Goal: Communication & Community: Answer question/provide support

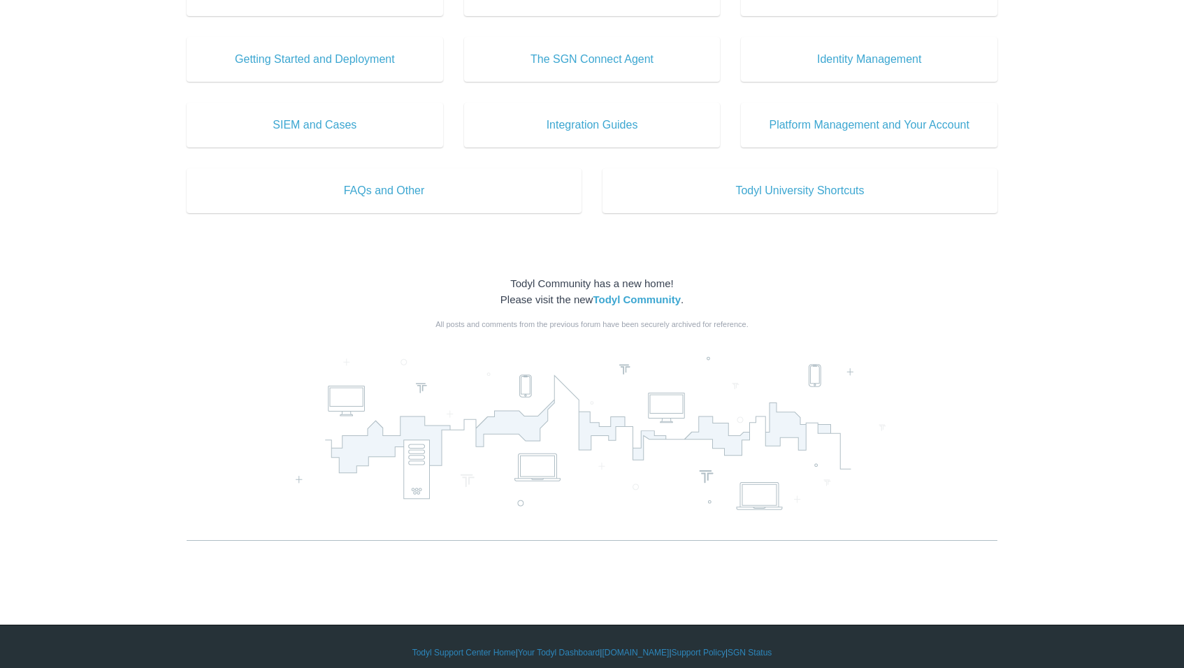
scroll to position [689, 0]
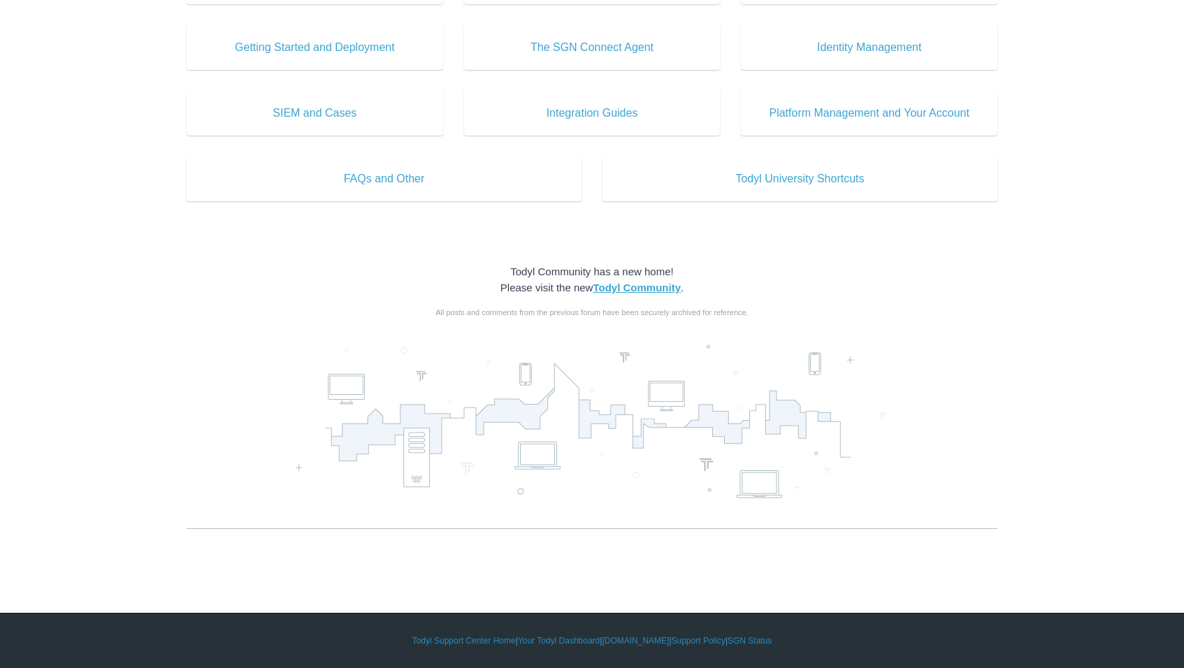
click at [647, 287] on strong "Todyl Community" at bounding box center [637, 288] width 88 height 12
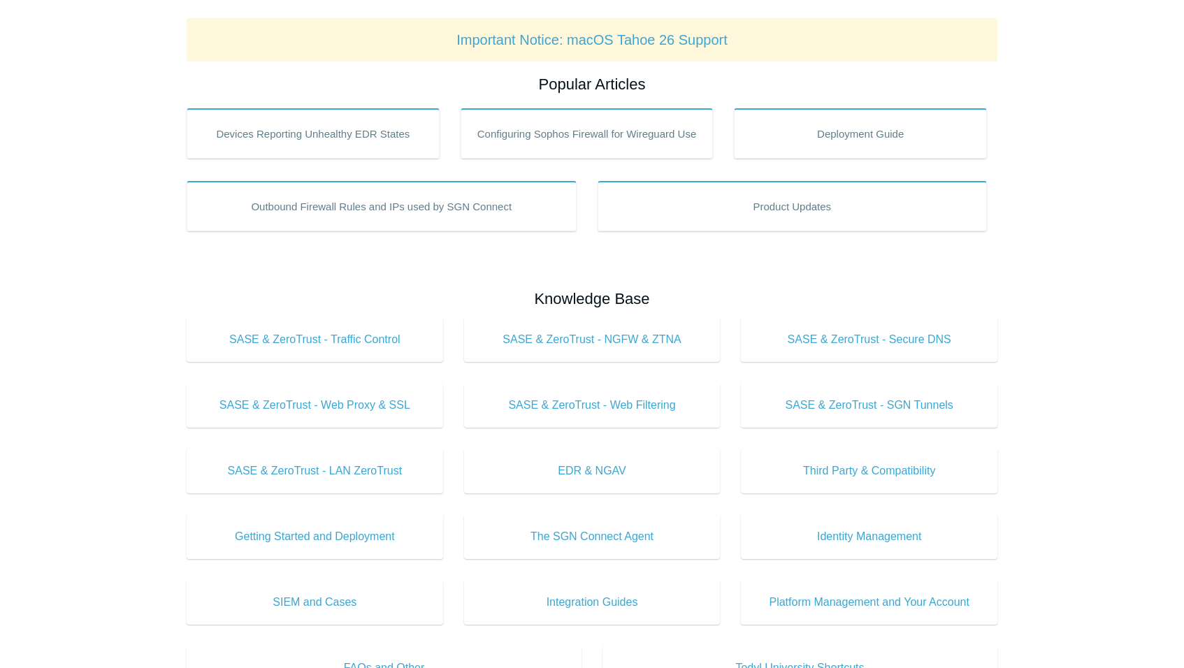
scroll to position [36, 0]
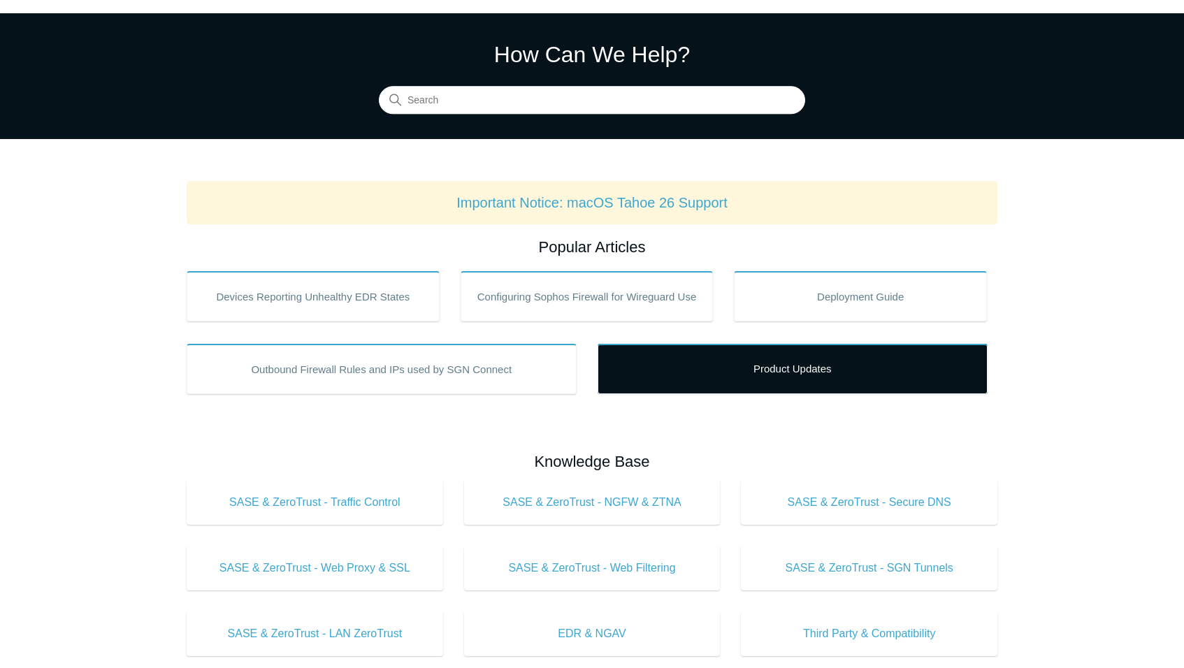
click at [825, 365] on link "Product Updates" at bounding box center [793, 369] width 390 height 50
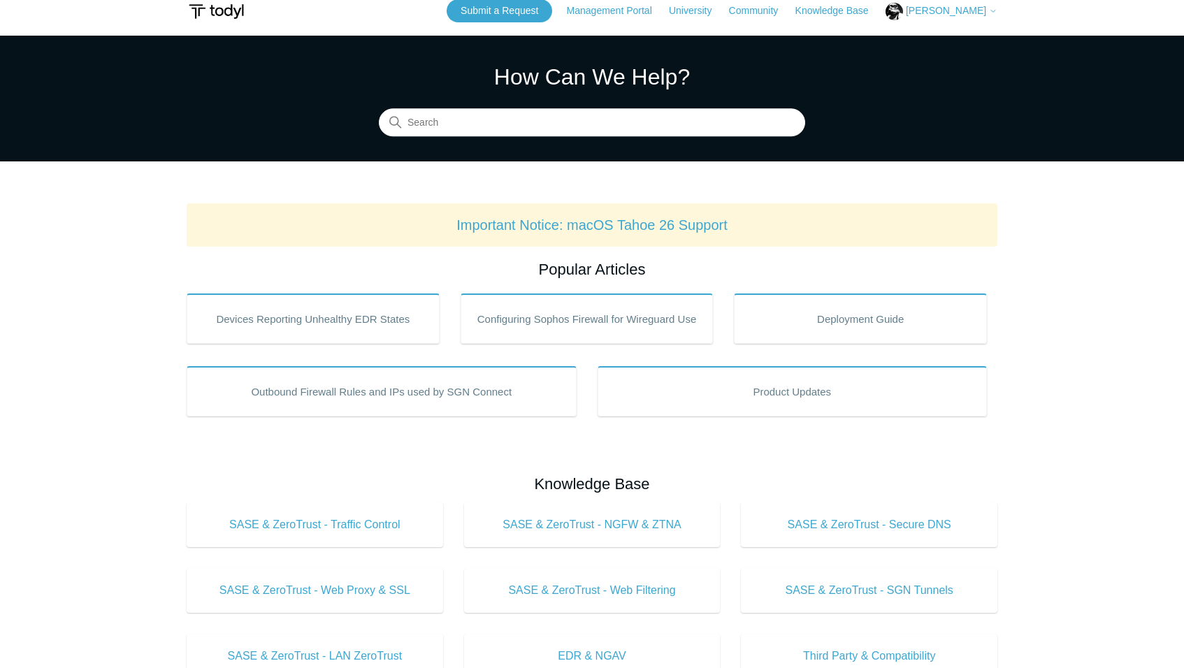
scroll to position [0, 0]
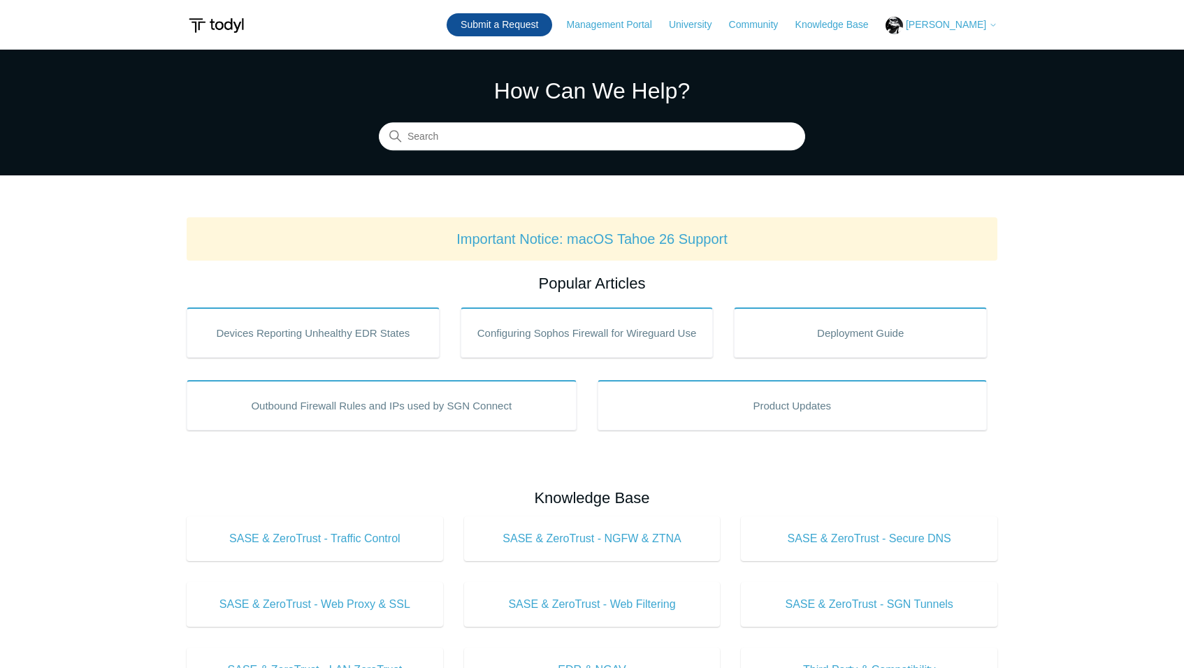
click at [541, 27] on link "Submit a Request" at bounding box center [500, 24] width 106 height 23
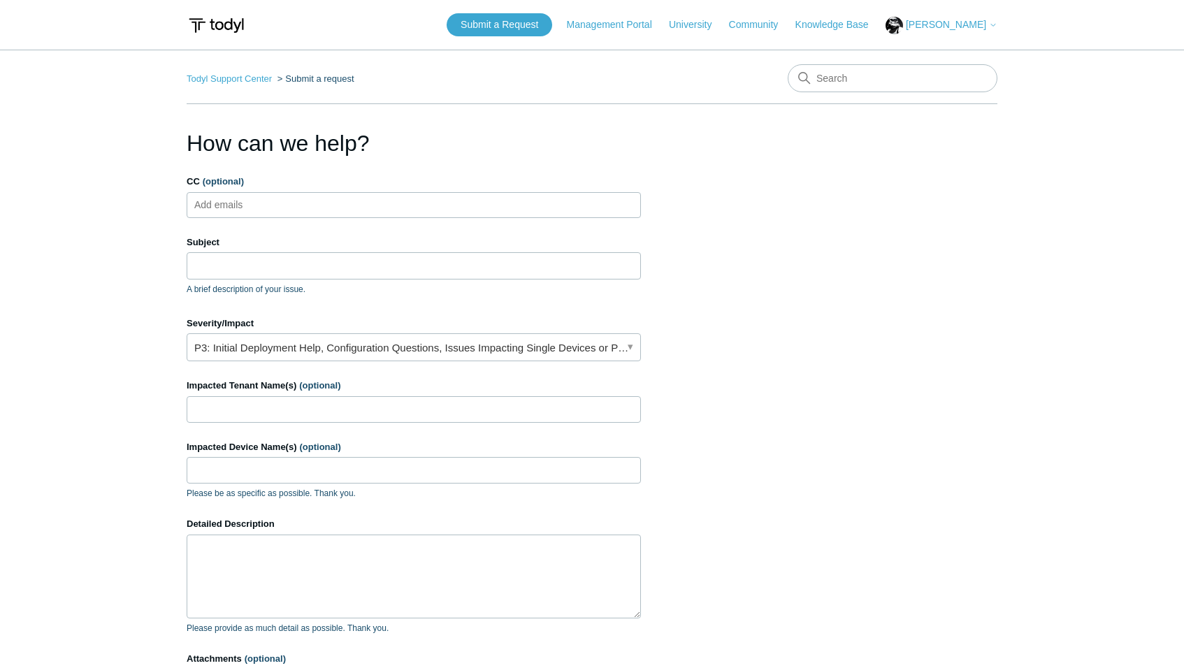
click at [266, 206] on input "CC (optional)" at bounding box center [230, 204] width 83 height 21
type input "s"
click at [305, 274] on input "Subject" at bounding box center [414, 265] width 454 height 27
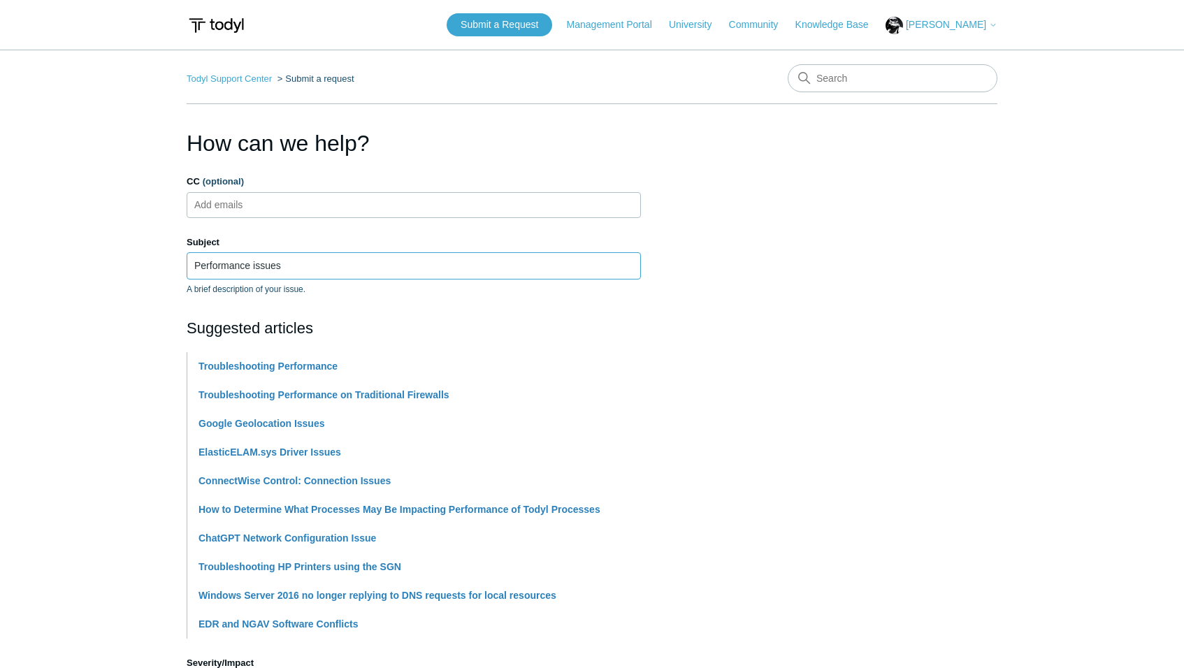
type input "Performance issues"
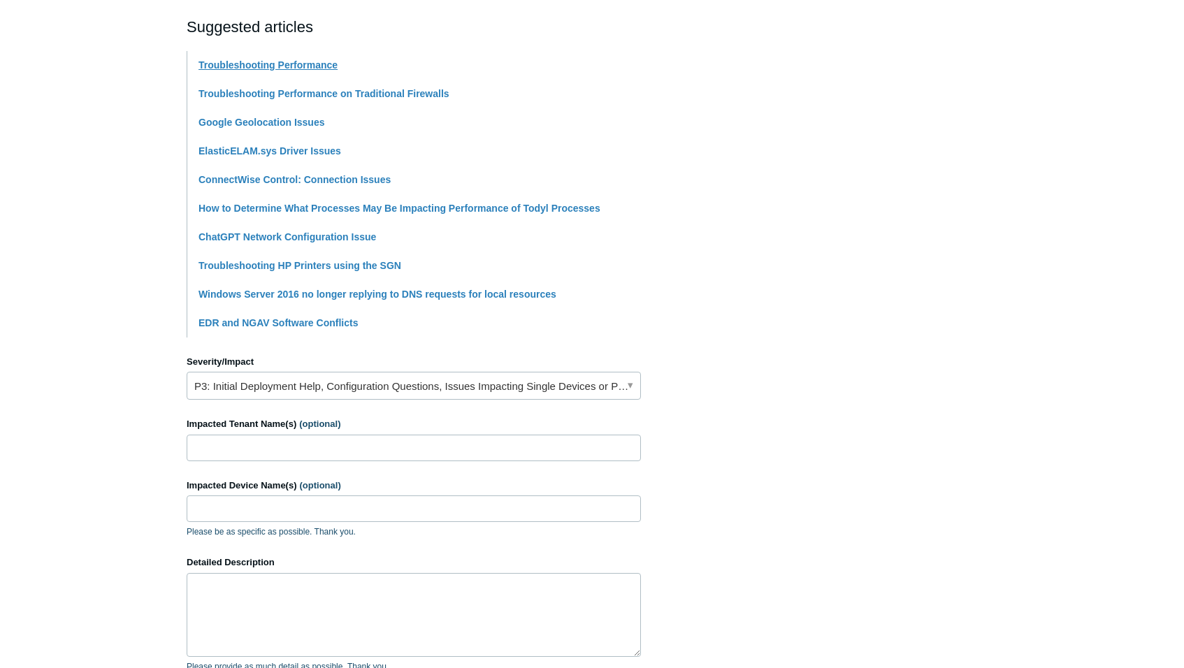
scroll to position [326, 0]
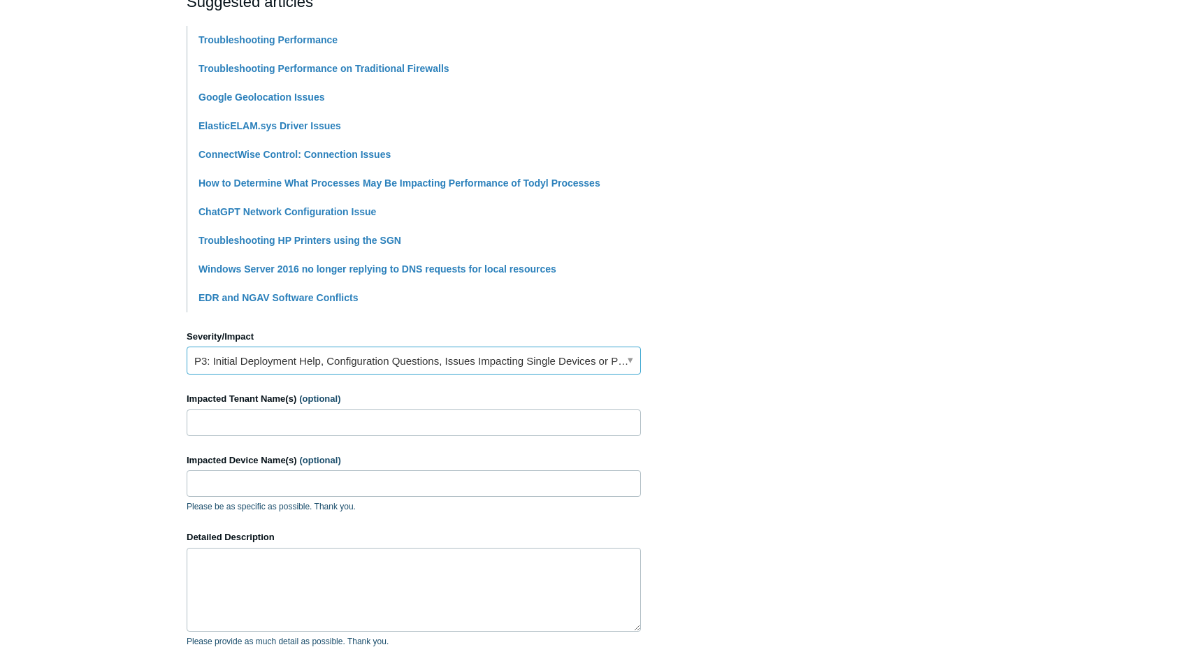
click at [411, 360] on link "P3: Initial Deployment Help, Configuration Questions, Issues Impacting Single D…" at bounding box center [414, 361] width 454 height 28
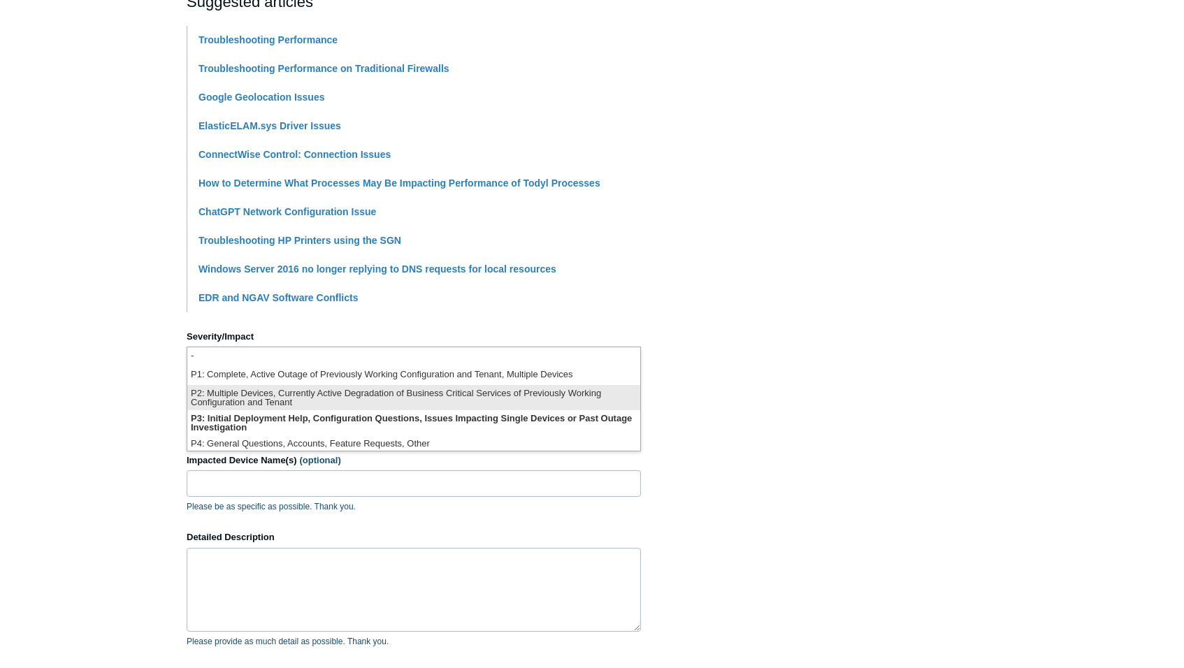
click at [410, 394] on li "P2: Multiple Devices, Currently Active Degradation of Business Critical Service…" at bounding box center [413, 397] width 453 height 25
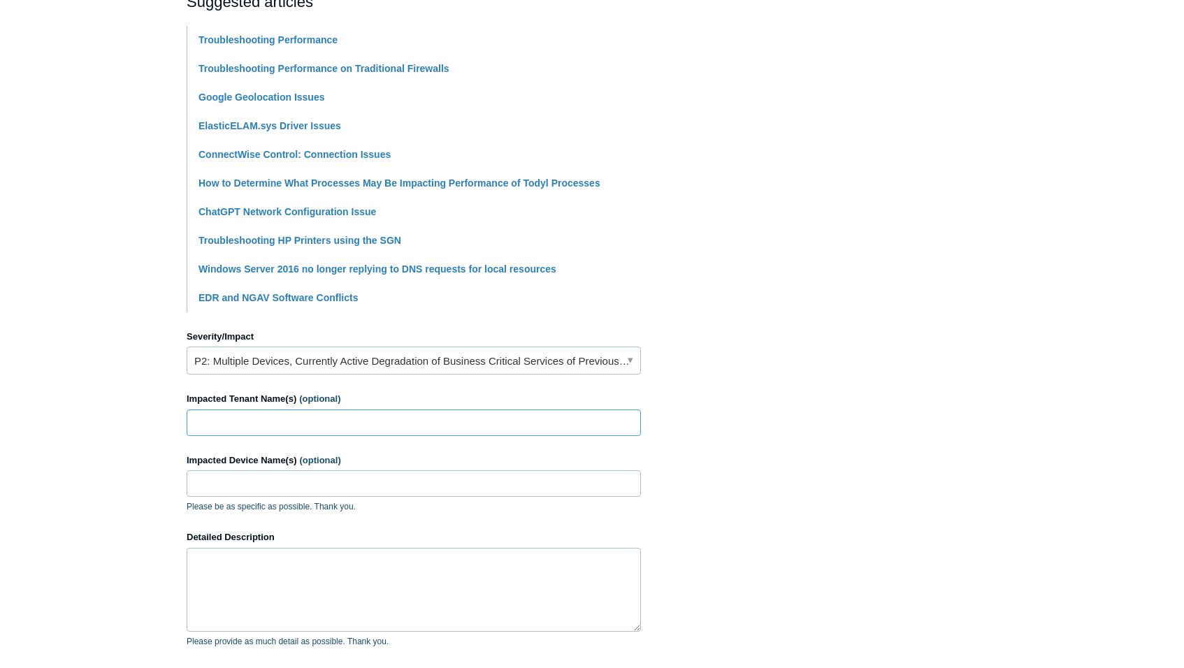
click at [322, 417] on input "Impacted Tenant Name(s) (optional)" at bounding box center [414, 423] width 454 height 27
drag, startPoint x: 347, startPoint y: 429, endPoint x: 145, endPoint y: 436, distance: 201.4
click at [145, 436] on main "Todyl Support Center Submit a request How can we help? CC (optional) Add emails…" at bounding box center [592, 253] width 1184 height 1060
paste input "Company Inc."
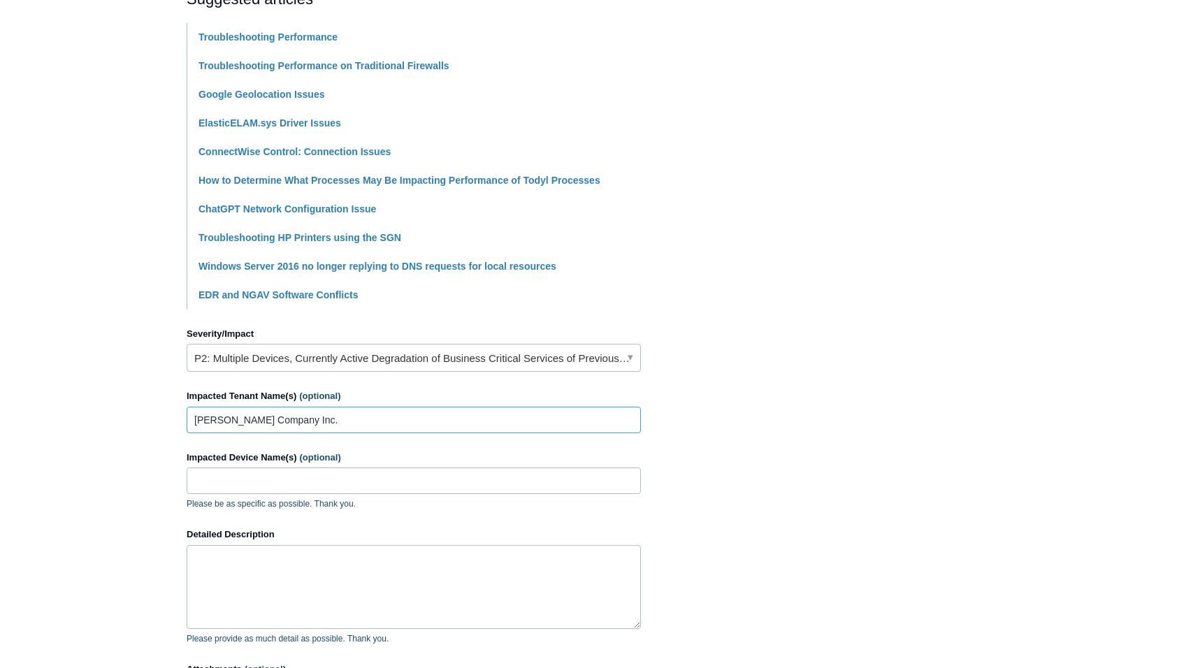
scroll to position [489, 0]
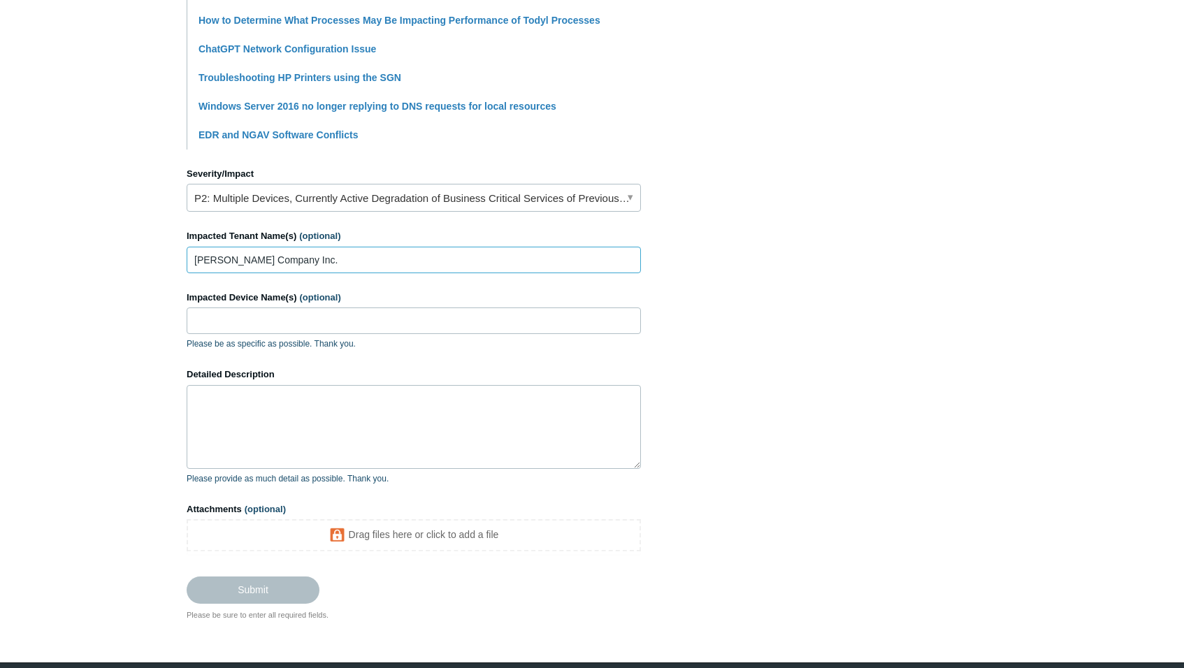
type input "[PERSON_NAME] Company Inc."
click at [247, 414] on textarea "Detailed Description" at bounding box center [414, 427] width 454 height 84
click at [251, 409] on textarea "Detailed Description" at bounding box center [414, 427] width 454 height 84
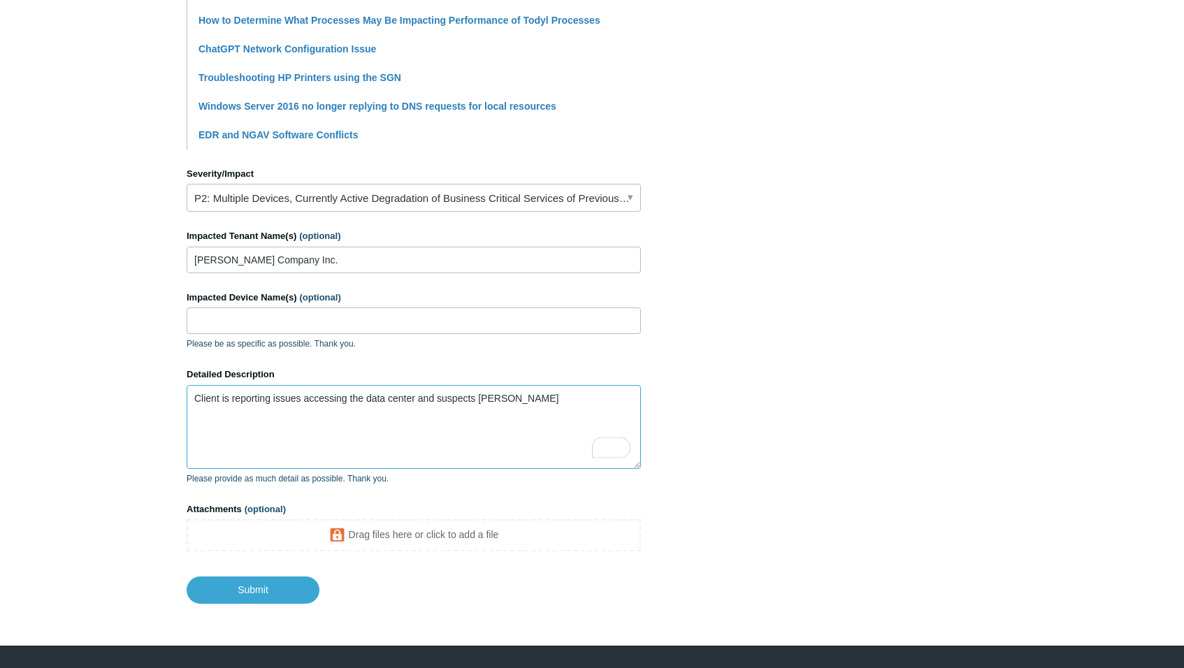
click at [540, 401] on textarea "Client is reporting issues accessing the data center and suspects Todyl SASE" at bounding box center [414, 427] width 454 height 84
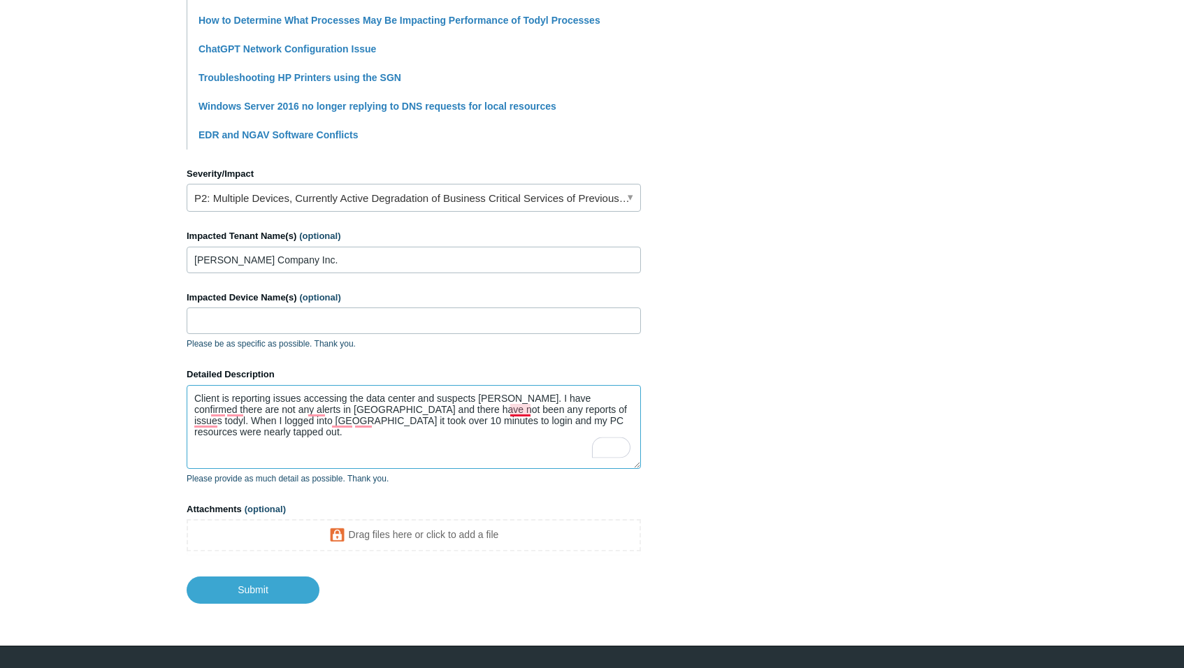
click at [526, 412] on textarea "Client is reporting issues accessing the data center and suspects Todyl SASE. I…" at bounding box center [414, 427] width 454 height 84
click at [522, 413] on textarea "Client is reporting issues accessing the data center and suspects Todyl SASE. I…" at bounding box center [414, 427] width 454 height 84
click at [514, 409] on textarea "Client is reporting issues accessing the data center and suspects Todyl SASE. I…" at bounding box center [414, 427] width 454 height 84
click at [523, 412] on textarea "Client is reporting issues accessing the data center and suspects Todyl SASE. I…" at bounding box center [414, 427] width 454 height 84
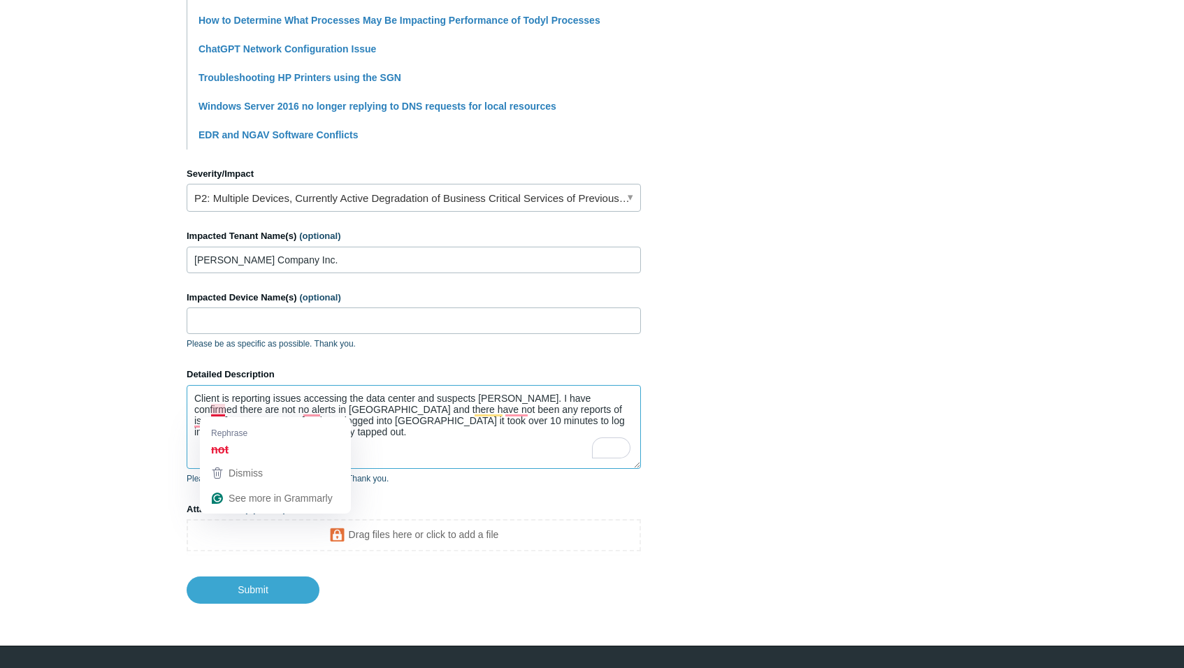
click at [223, 410] on textarea "Client is reporting issues accessing the data center and suspects Todyl SASE. I…" at bounding box center [414, 427] width 454 height 84
click at [227, 409] on textarea "Client is reporting issues accessing the data center and suspects Todyl SASE. I…" at bounding box center [414, 427] width 454 height 84
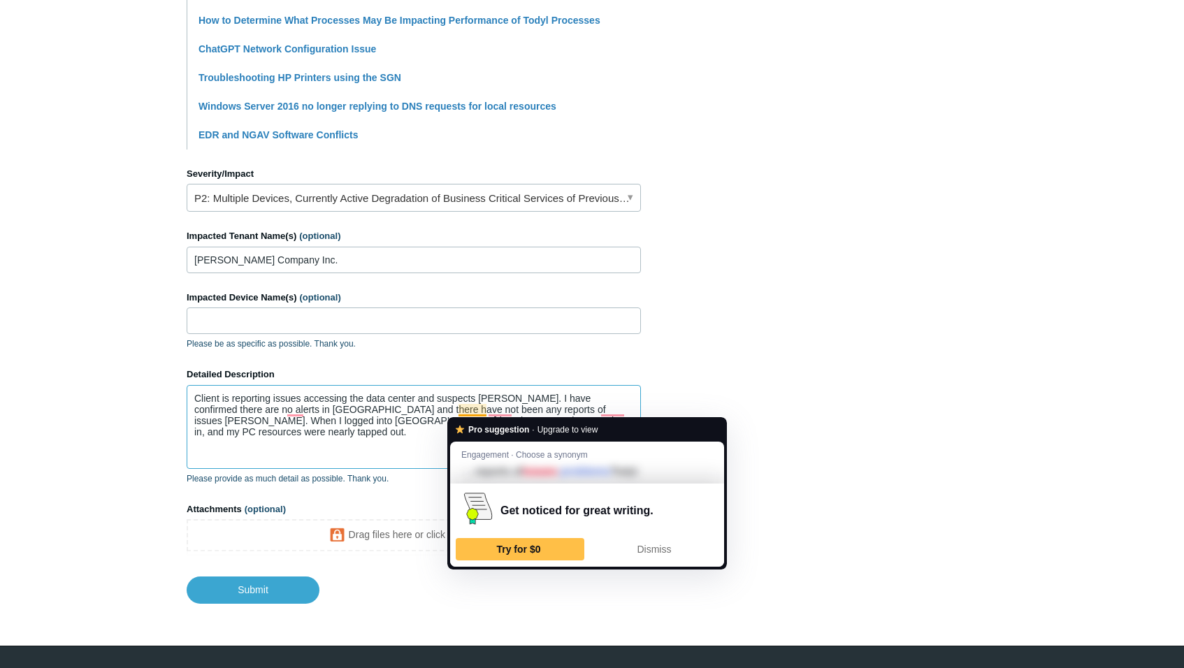
click at [489, 411] on textarea "Client is reporting issues accessing the data center and suspects Todyl SASE. I…" at bounding box center [414, 427] width 454 height 84
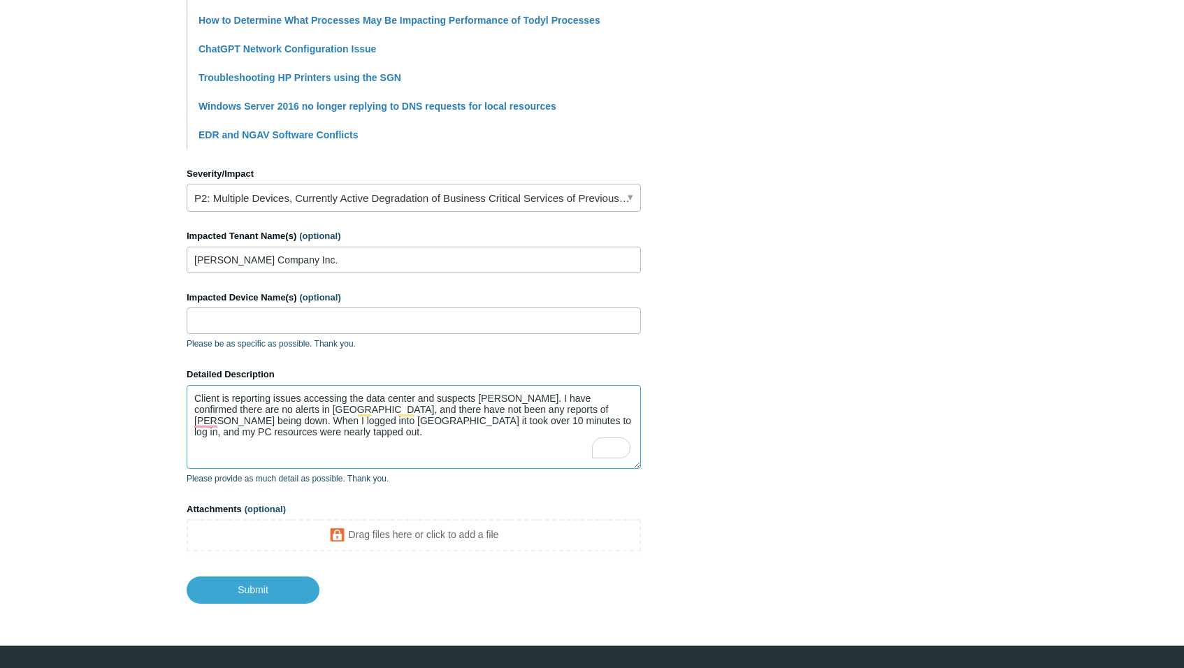
click at [563, 420] on textarea "Client is reporting issues accessing the data center and suspects Todyl SASE. I…" at bounding box center [414, 427] width 454 height 84
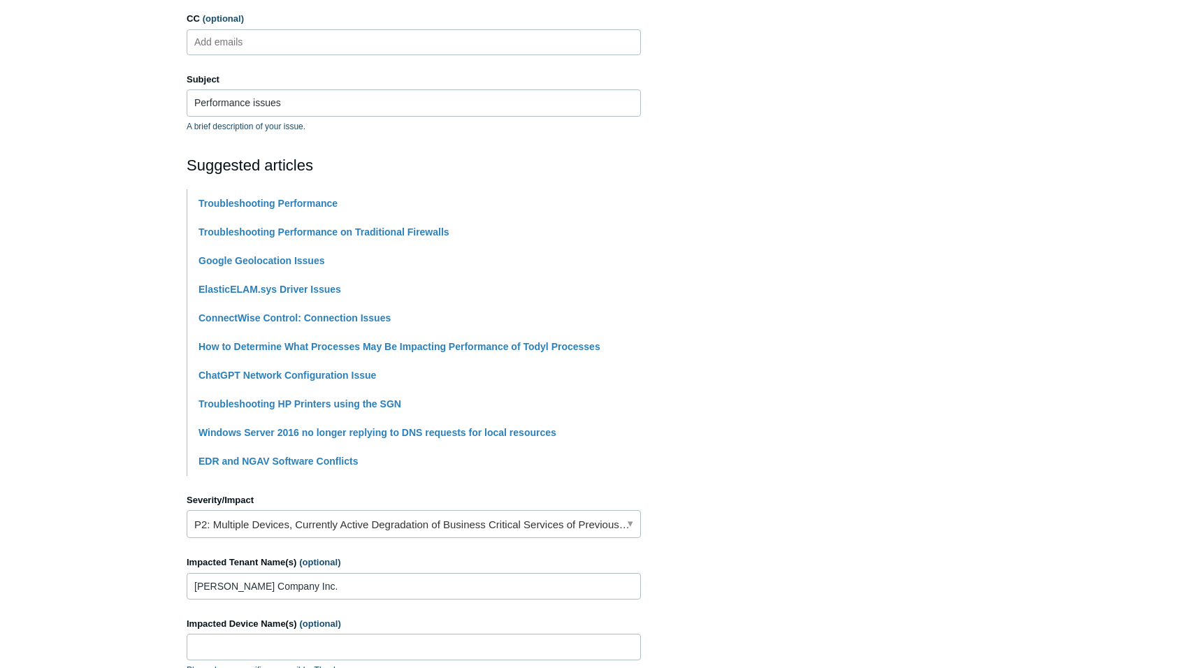
scroll to position [0, 0]
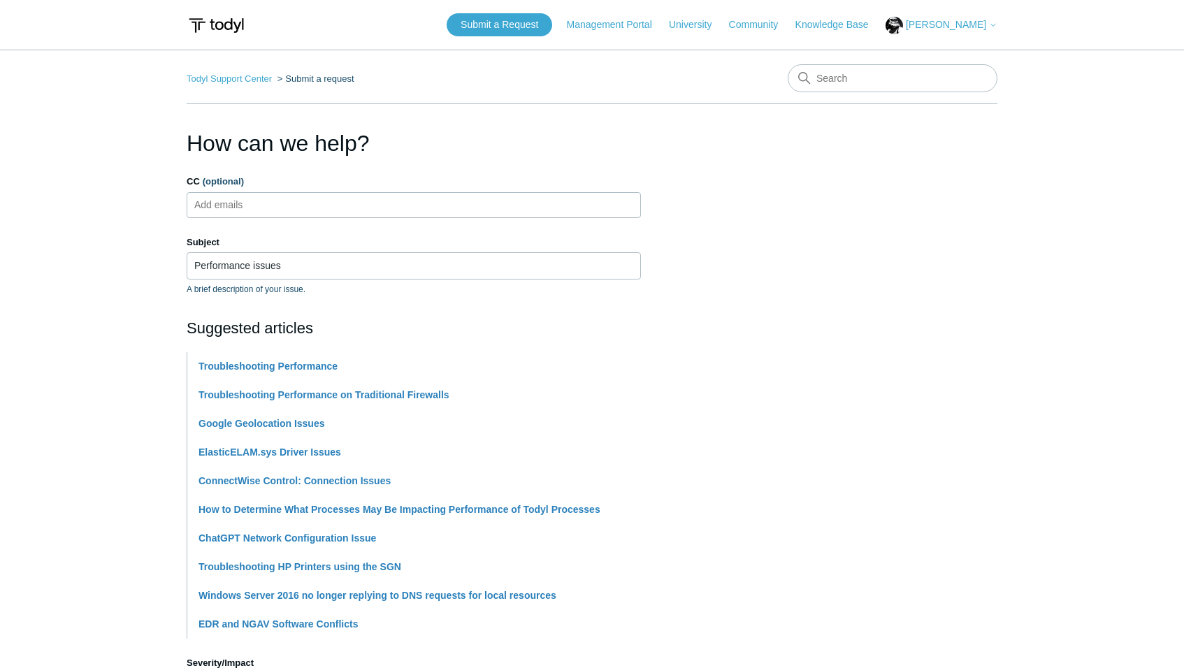
click at [742, 336] on section "How can we help? CC (optional) Add emails Subject Performance issues A brief de…" at bounding box center [592, 610] width 811 height 967
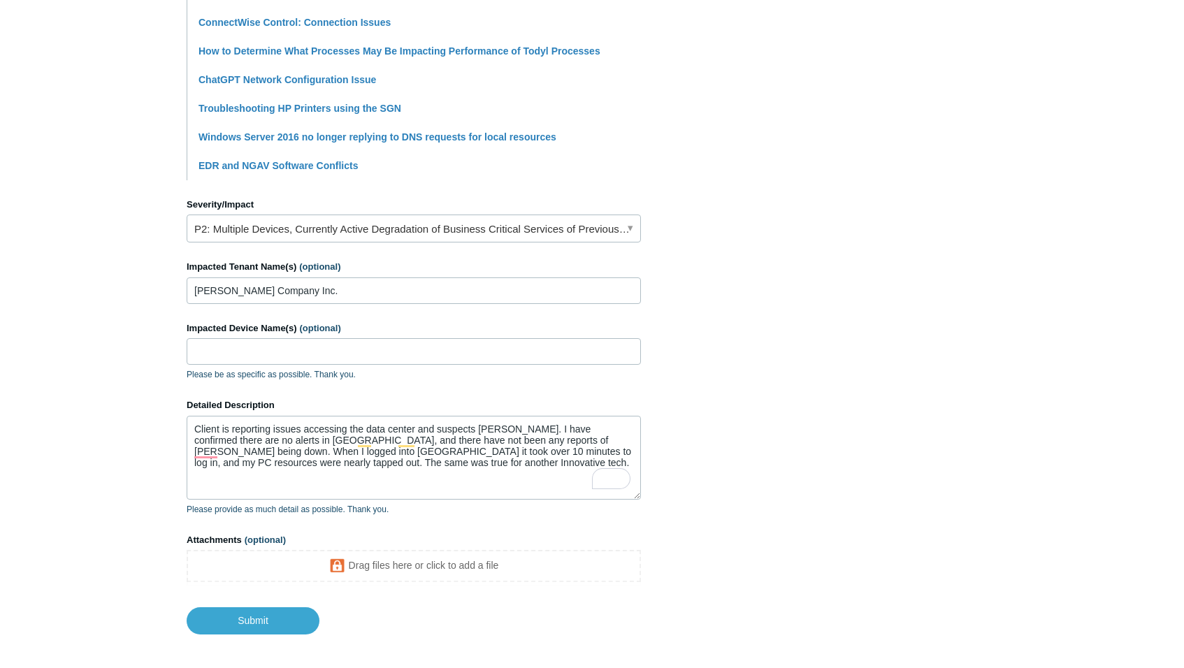
scroll to position [489, 0]
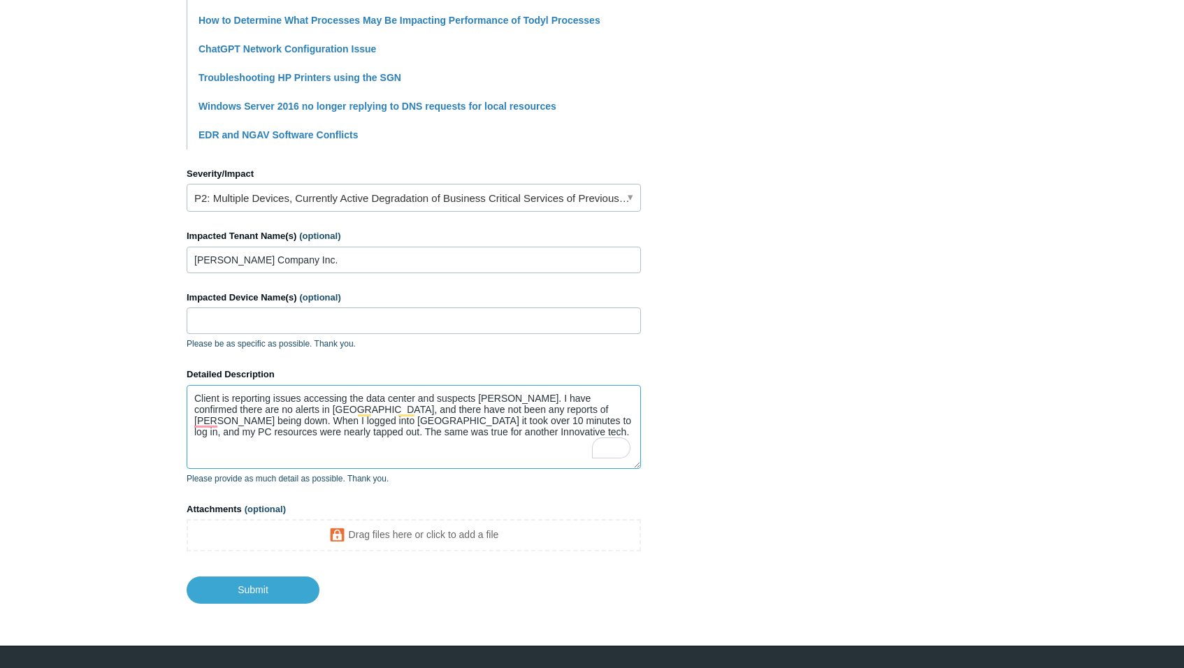
click at [345, 434] on textarea "Client is reporting issues accessing the data center and suspects Todyl SASE. I…" at bounding box center [414, 427] width 454 height 84
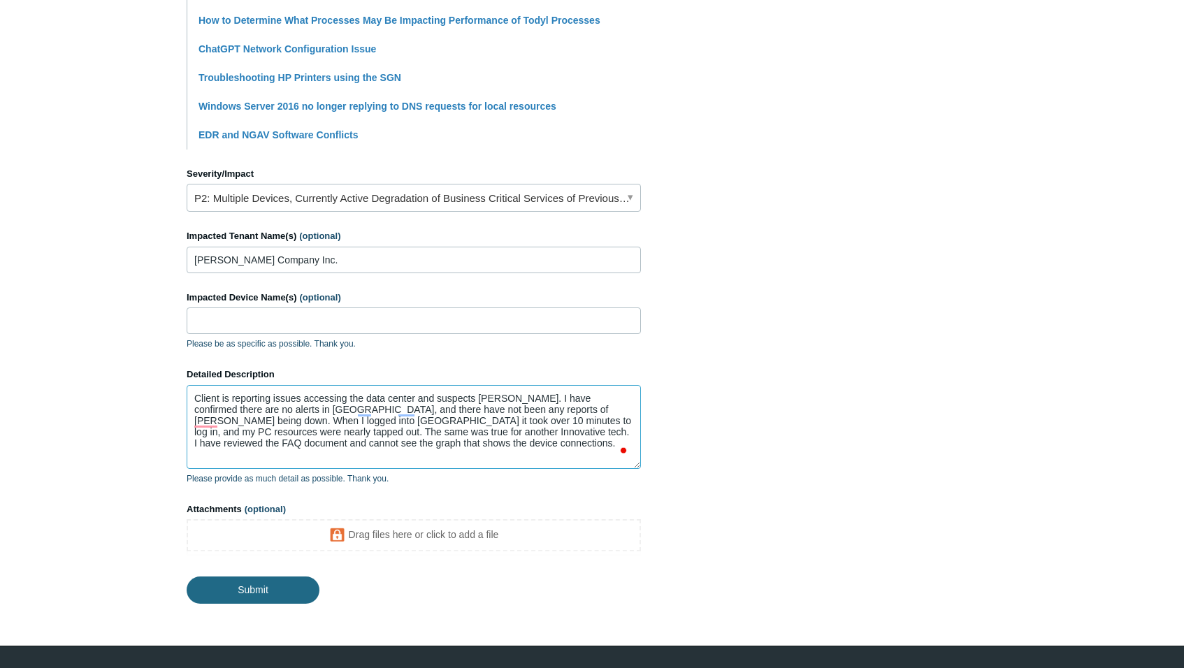
type textarea "Client is reporting issues accessing the data center and suspects [PERSON_NAME]…"
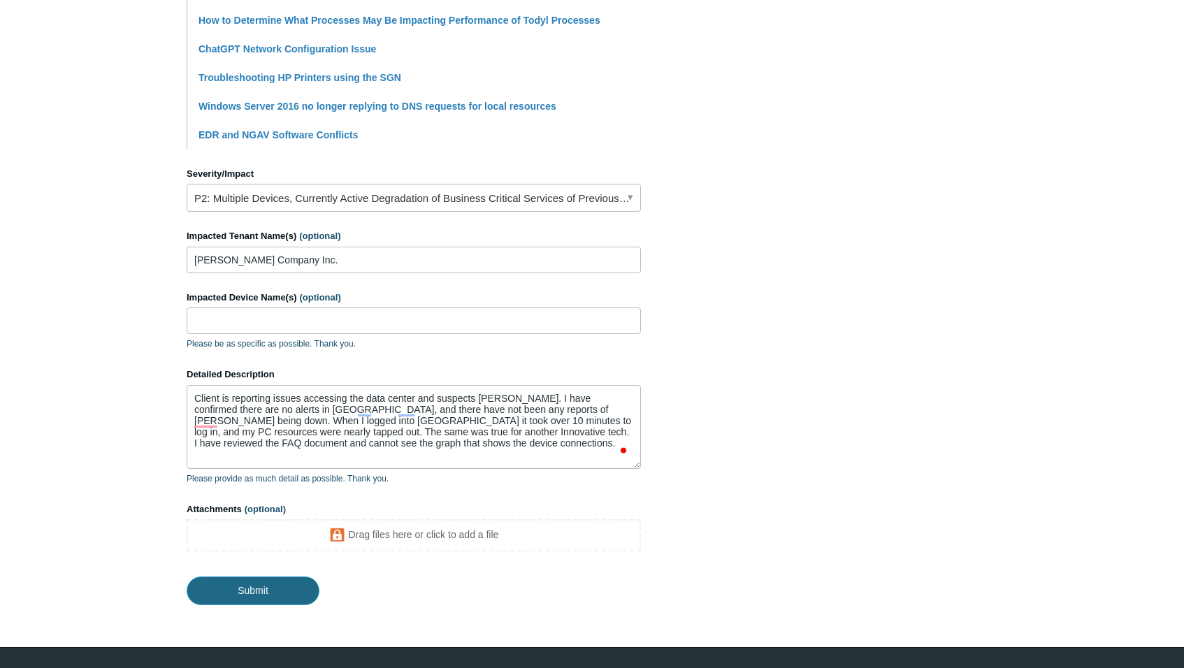
click at [255, 589] on input "Submit" at bounding box center [253, 591] width 133 height 28
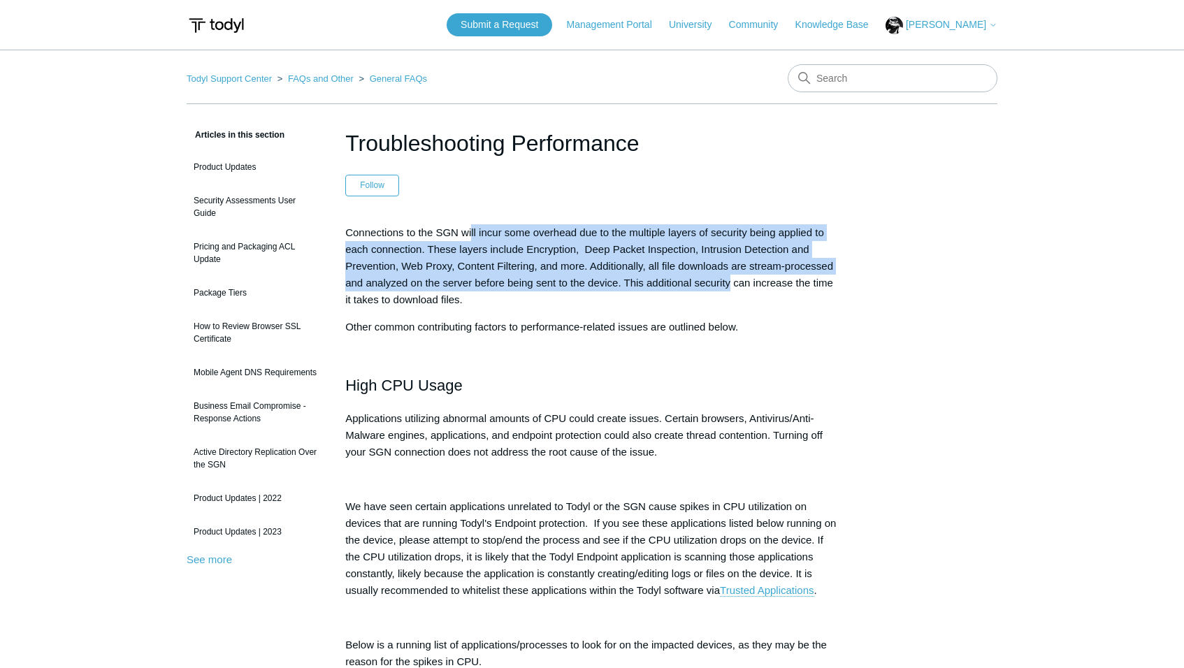
drag, startPoint x: 472, startPoint y: 224, endPoint x: 732, endPoint y: 283, distance: 266.7
click at [732, 283] on p "Connections to the SGN will incur some overhead due to the multiple layers of s…" at bounding box center [592, 266] width 494 height 84
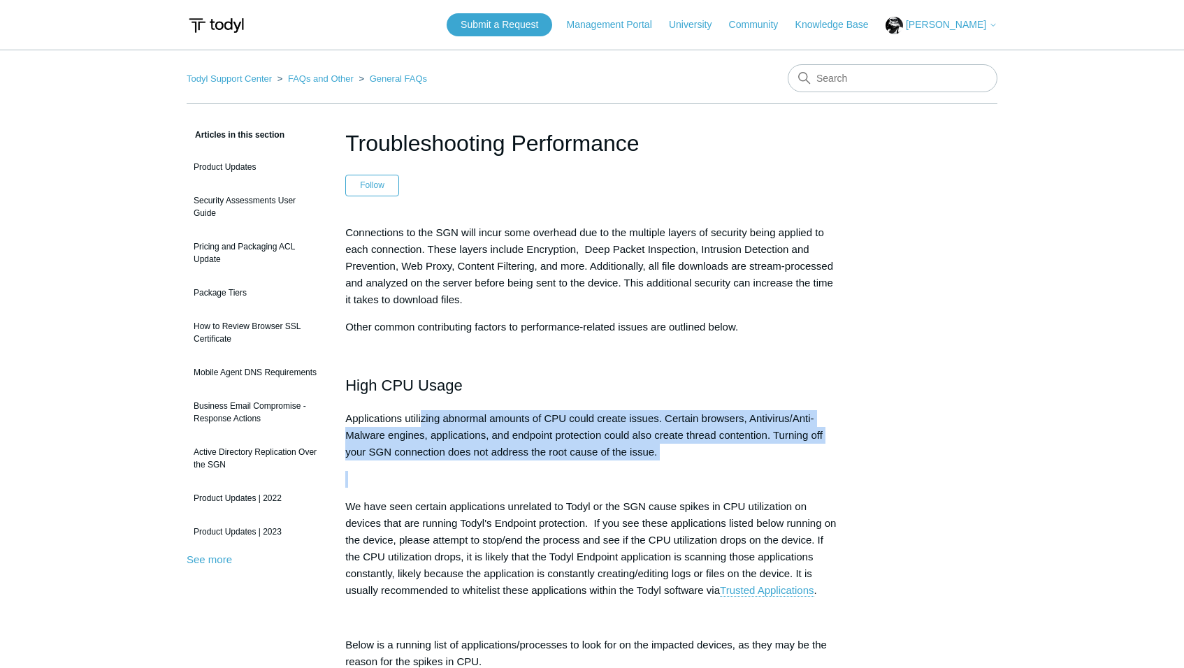
drag, startPoint x: 421, startPoint y: 421, endPoint x: 627, endPoint y: 474, distance: 213.0
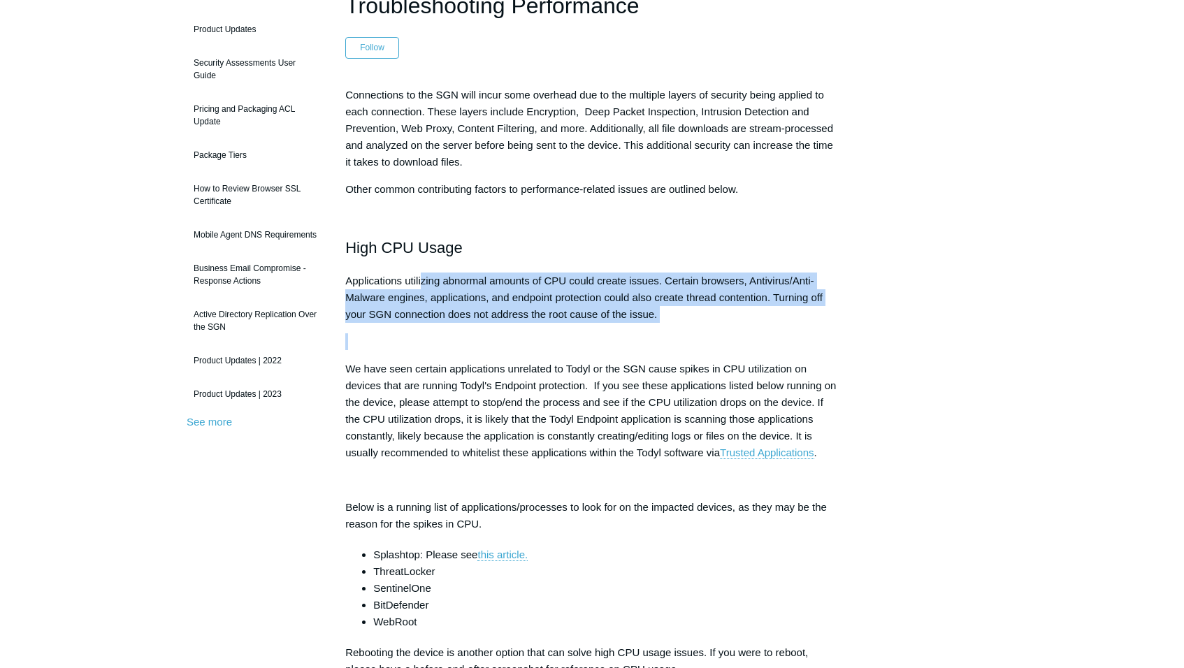
scroll to position [163, 0]
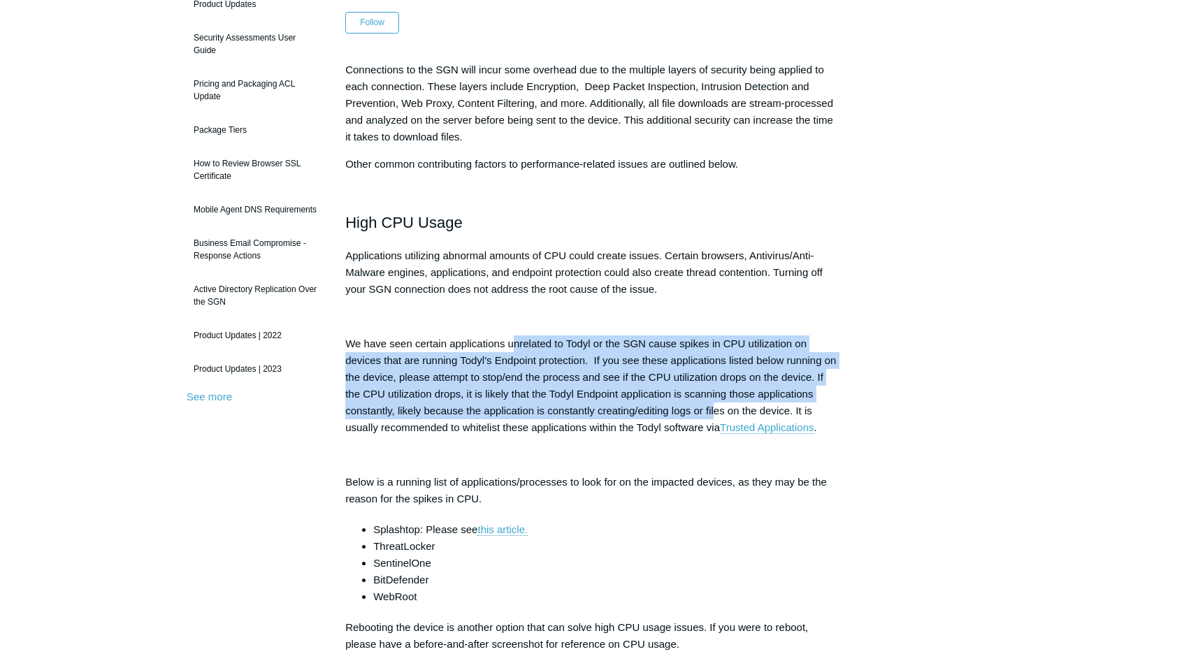
drag, startPoint x: 514, startPoint y: 340, endPoint x: 716, endPoint y: 410, distance: 213.8
click at [716, 410] on p "We have seen certain applications unrelated to Todyl or the SGN cause spikes in…" at bounding box center [592, 386] width 494 height 101
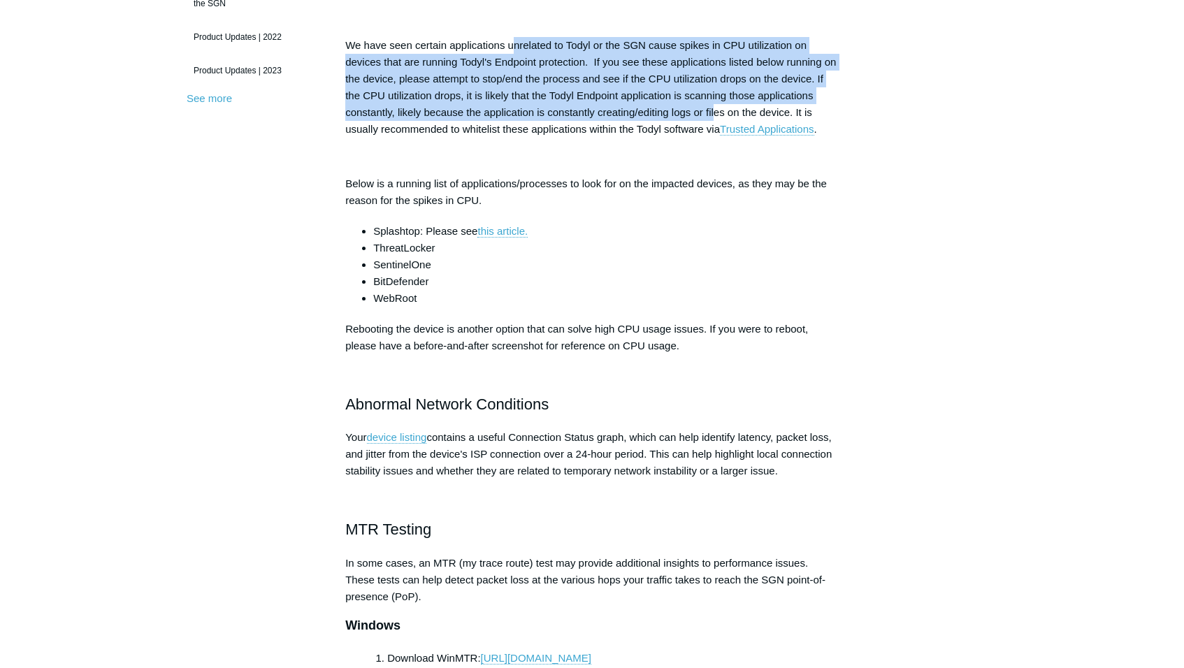
scroll to position [489, 0]
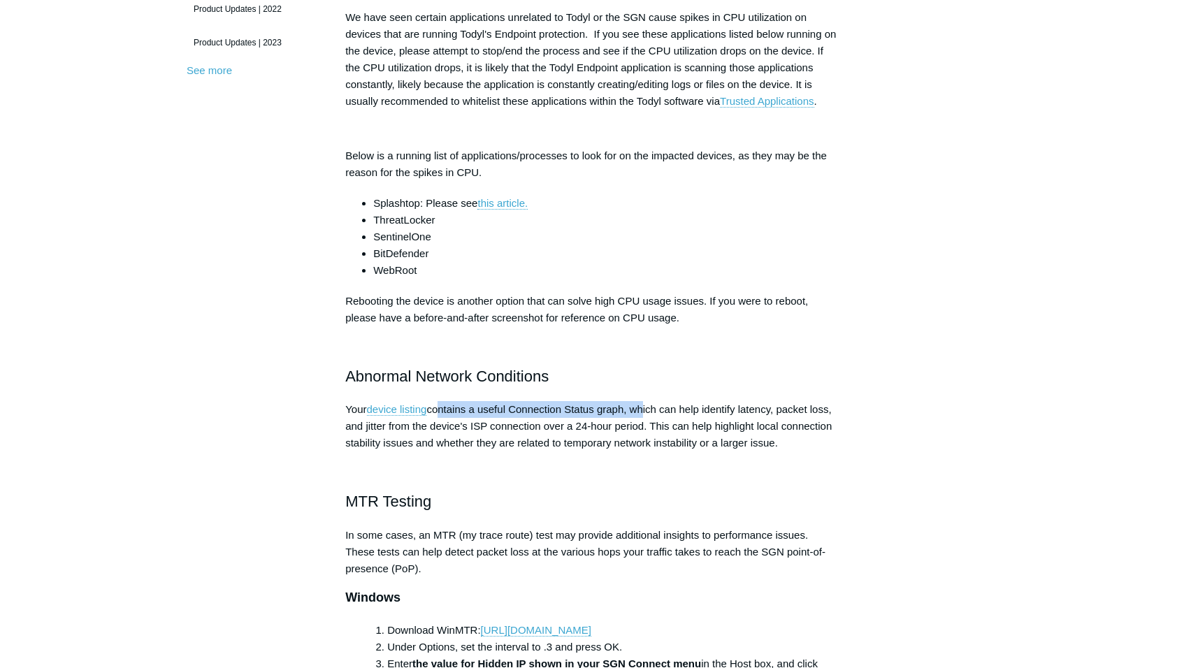
drag, startPoint x: 437, startPoint y: 407, endPoint x: 640, endPoint y: 407, distance: 202.7
click at [640, 407] on p "Your device listing contains a useful Connection Status graph, which can help i…" at bounding box center [592, 426] width 494 height 50
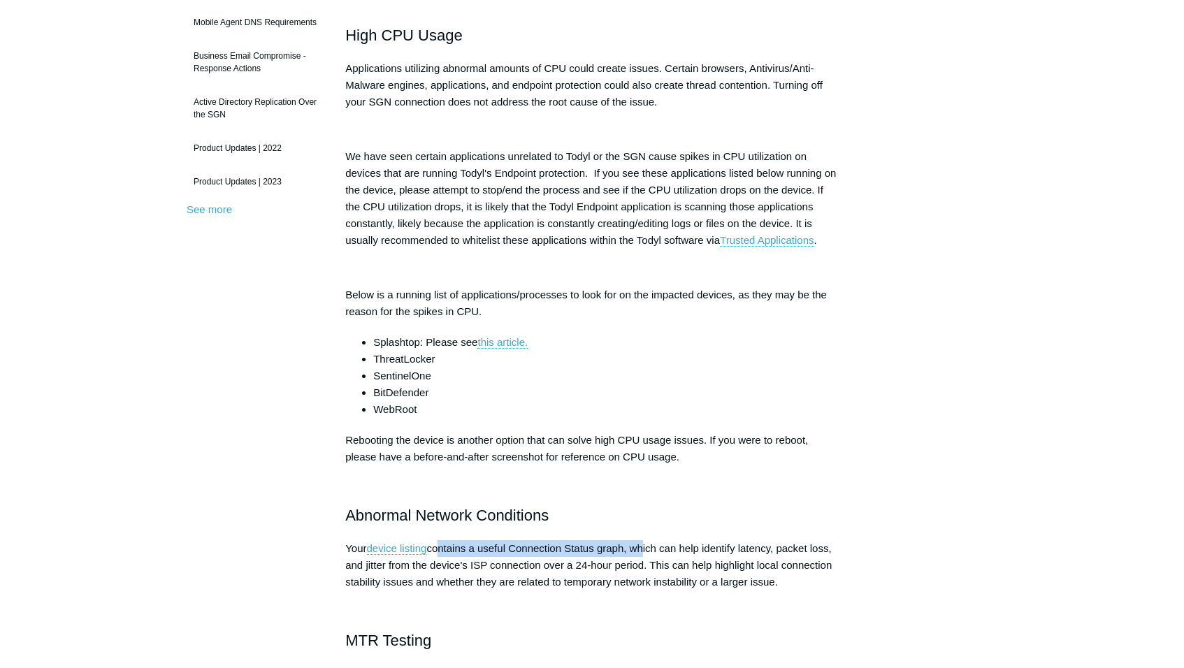
scroll to position [326, 0]
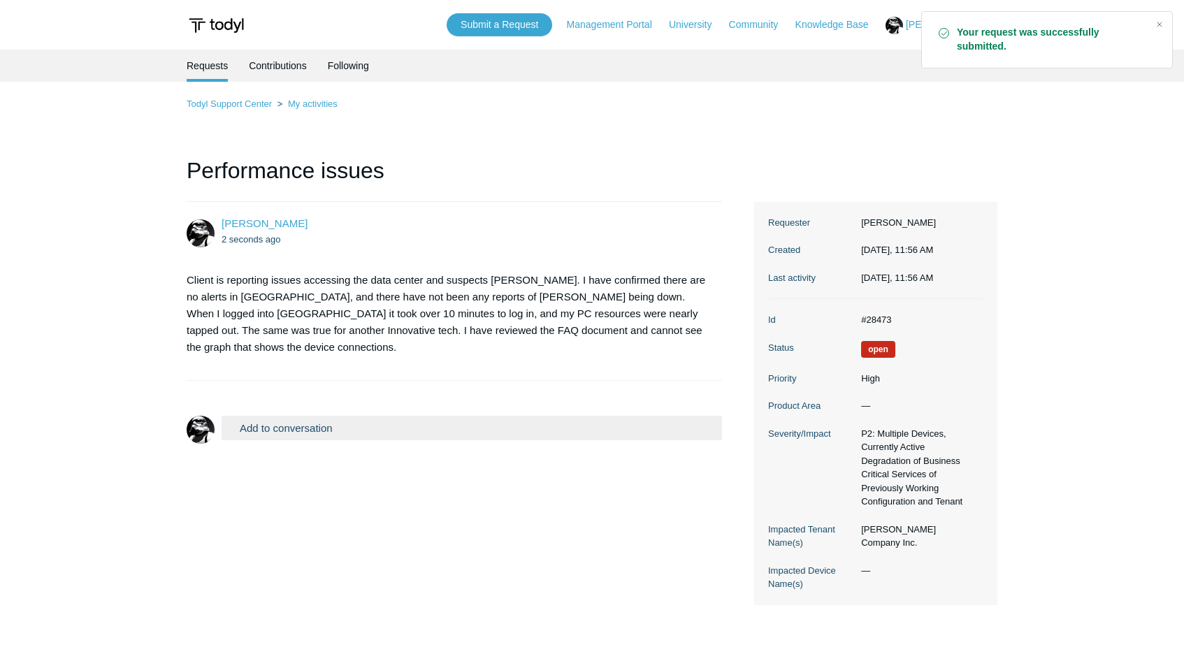
drag, startPoint x: 976, startPoint y: 423, endPoint x: 947, endPoint y: 437, distance: 31.9
click at [976, 423] on dl "Id #28473 Status Open Priority High Product Area — Severity/Impact P2: Multiple…" at bounding box center [875, 452] width 215 height 306
click at [340, 416] on button "Add to conversation" at bounding box center [472, 428] width 501 height 24
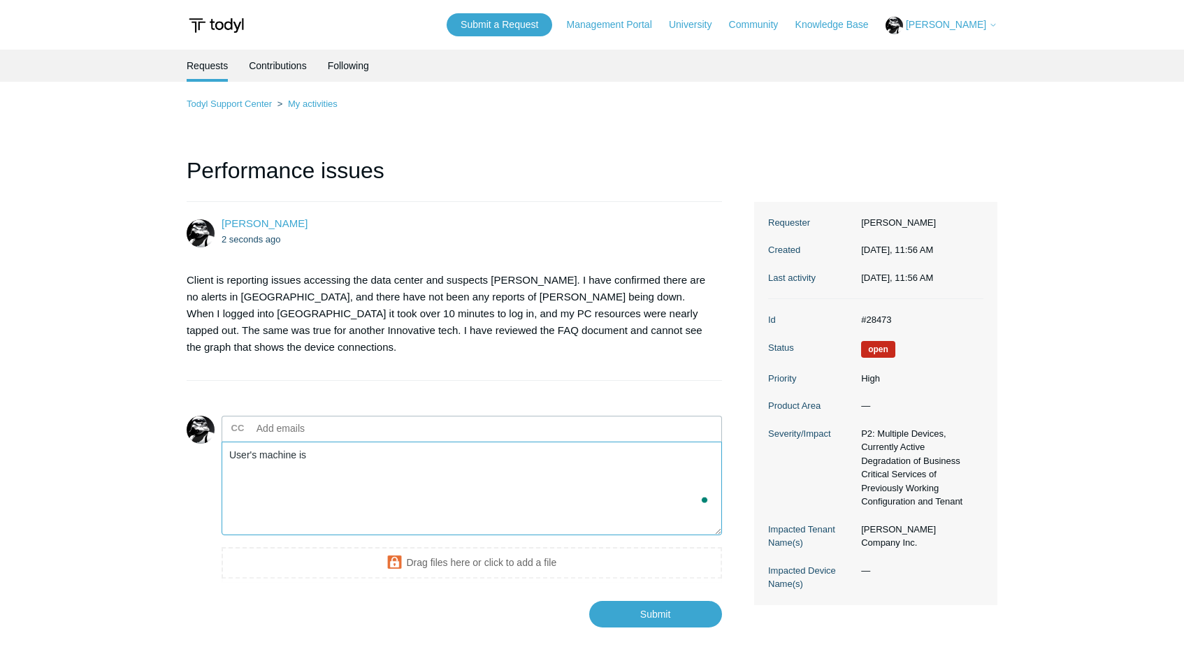
paste textarea "PF4FT4RC_BDILT"
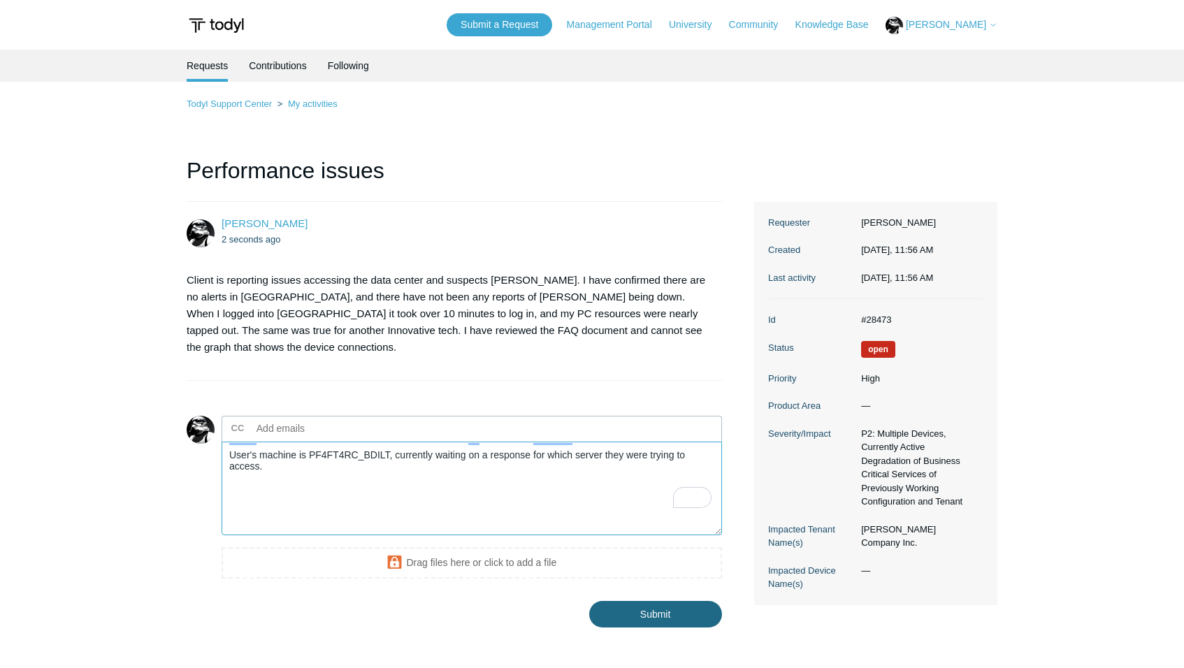
type textarea "User's machine is PF4FT4RC_BDILT, currently waiting on a response for which ser…"
click at [655, 601] on input "Submit" at bounding box center [655, 615] width 133 height 28
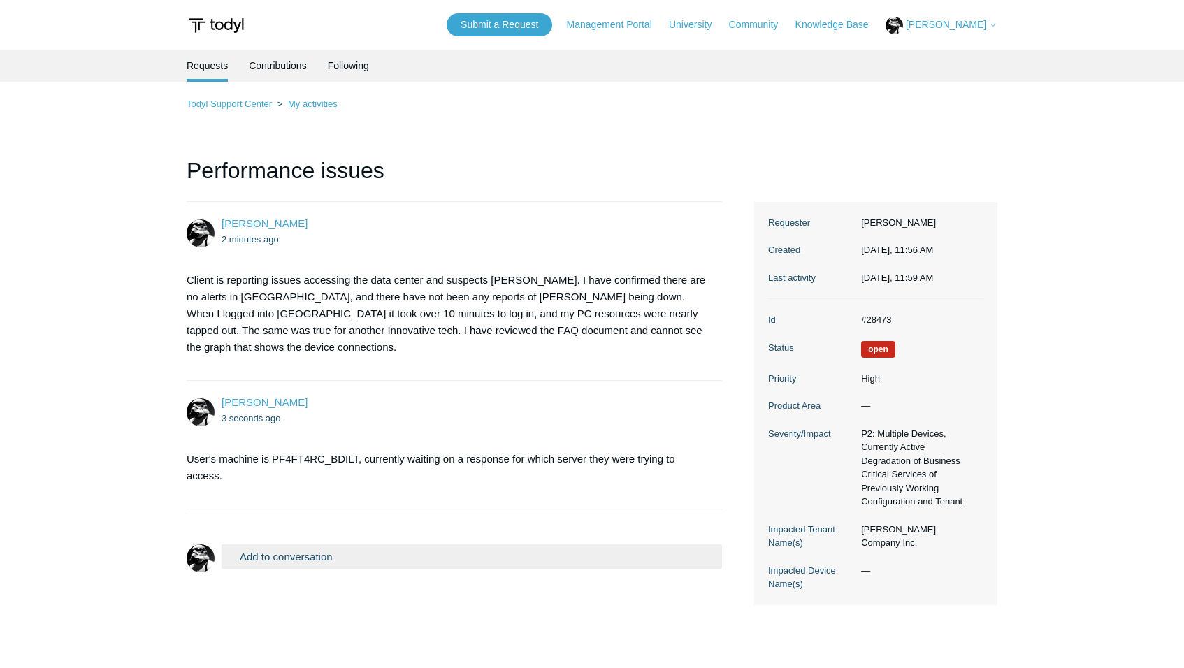
click at [368, 545] on button "Add to conversation" at bounding box center [472, 557] width 501 height 24
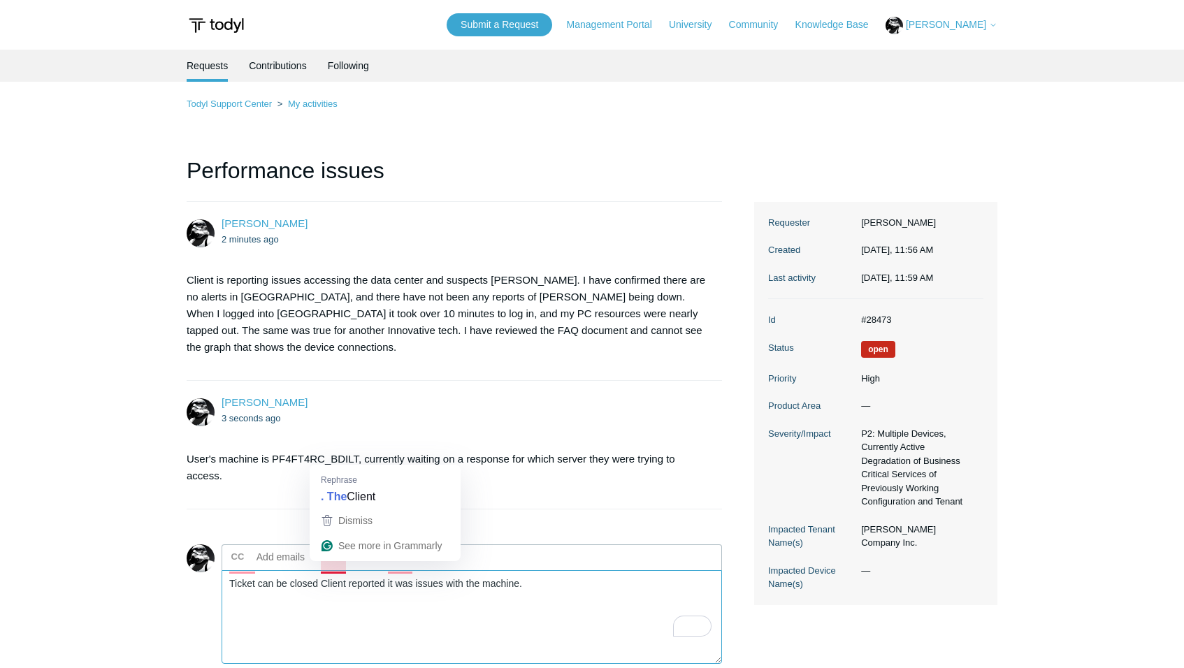
click at [330, 570] on textarea "Ticket can be closed Client reported it was issues with the machine." at bounding box center [472, 617] width 501 height 94
type textarea "Ticket can be closed. The Client reported it was issues with the machine."
click at [556, 596] on textarea "Ticket can be closed. The Client reported it was issues with the machine." at bounding box center [472, 617] width 501 height 94
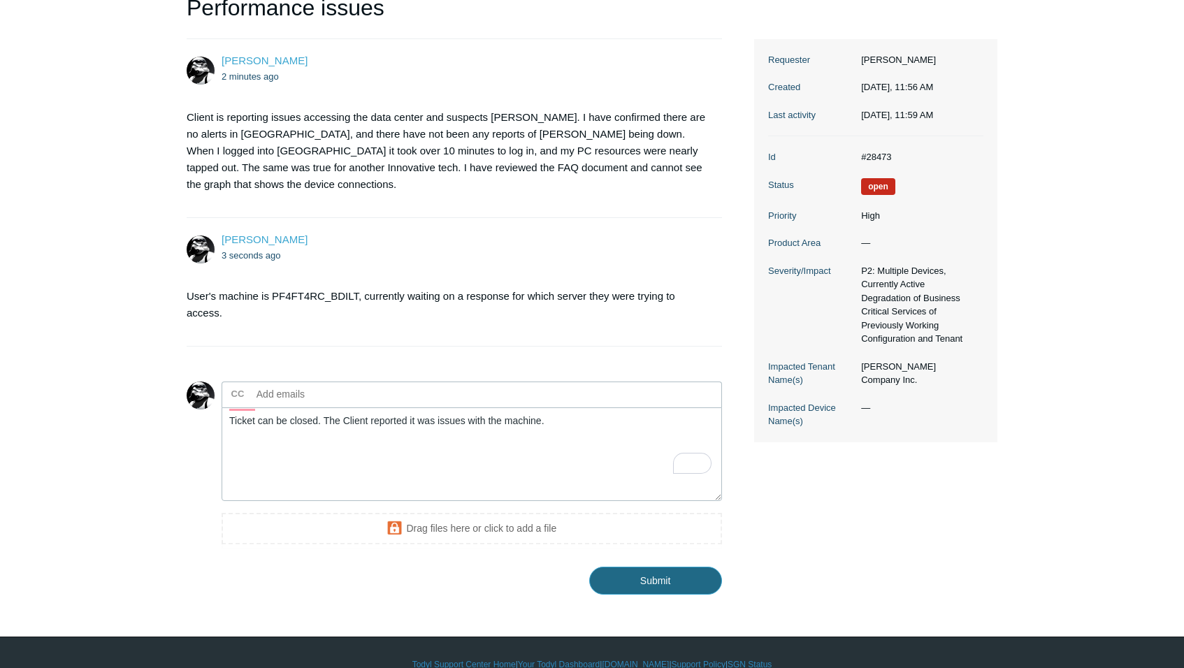
click at [652, 567] on input "Submit" at bounding box center [655, 581] width 133 height 28
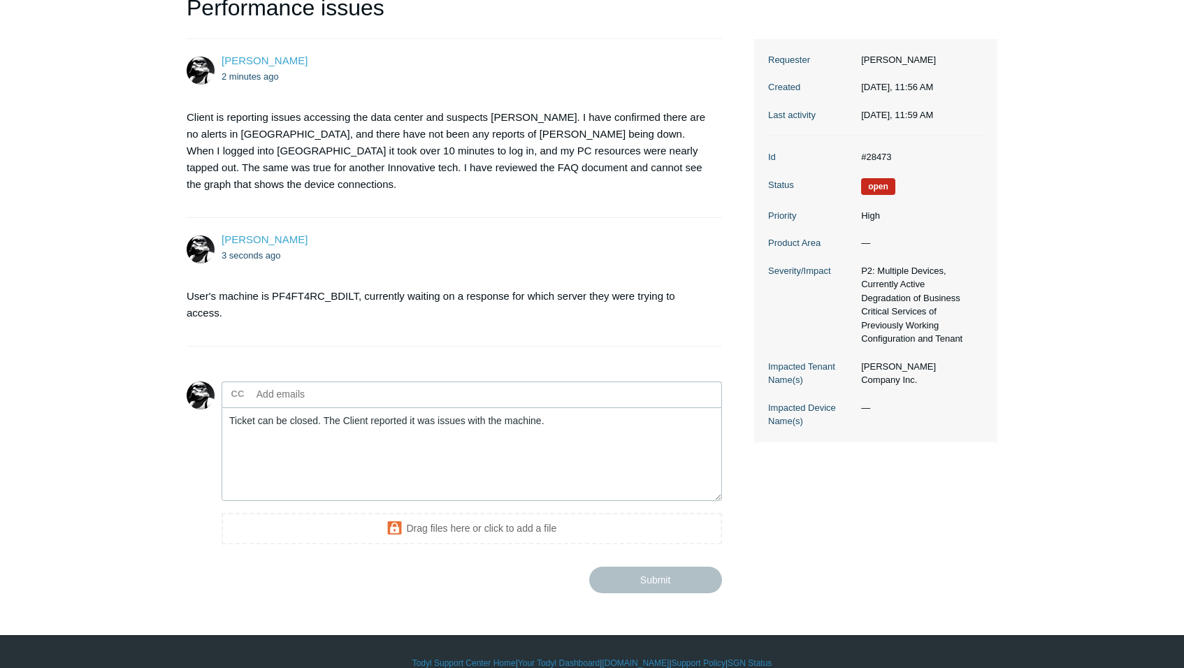
scroll to position [0, 0]
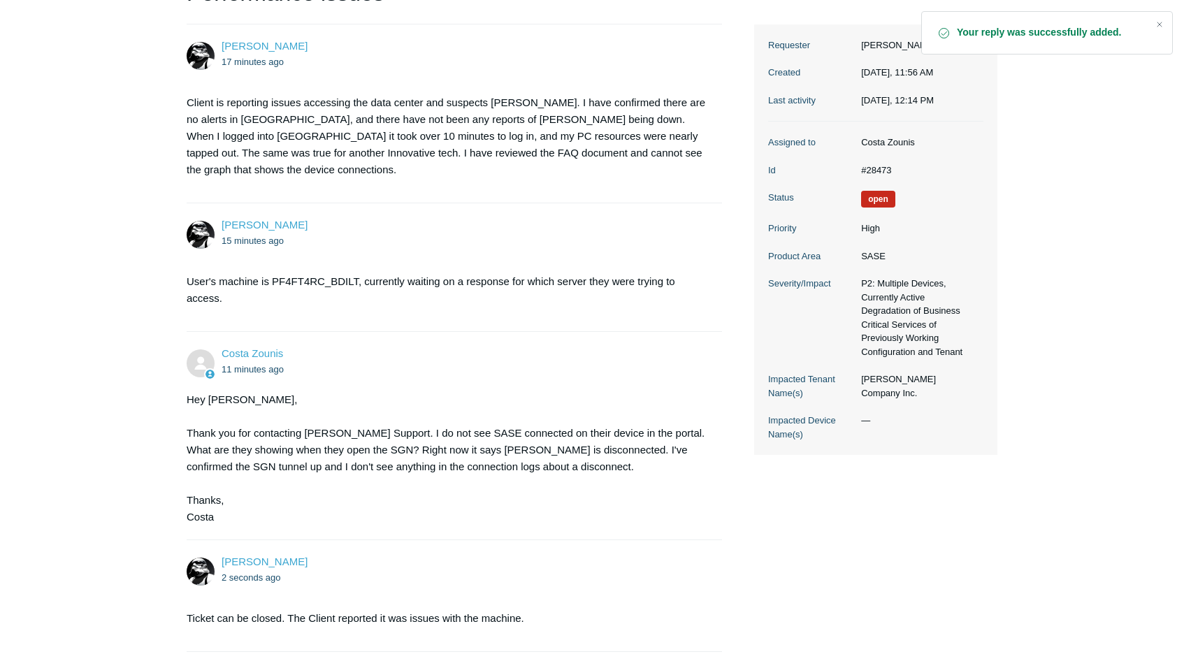
scroll to position [326, 0]
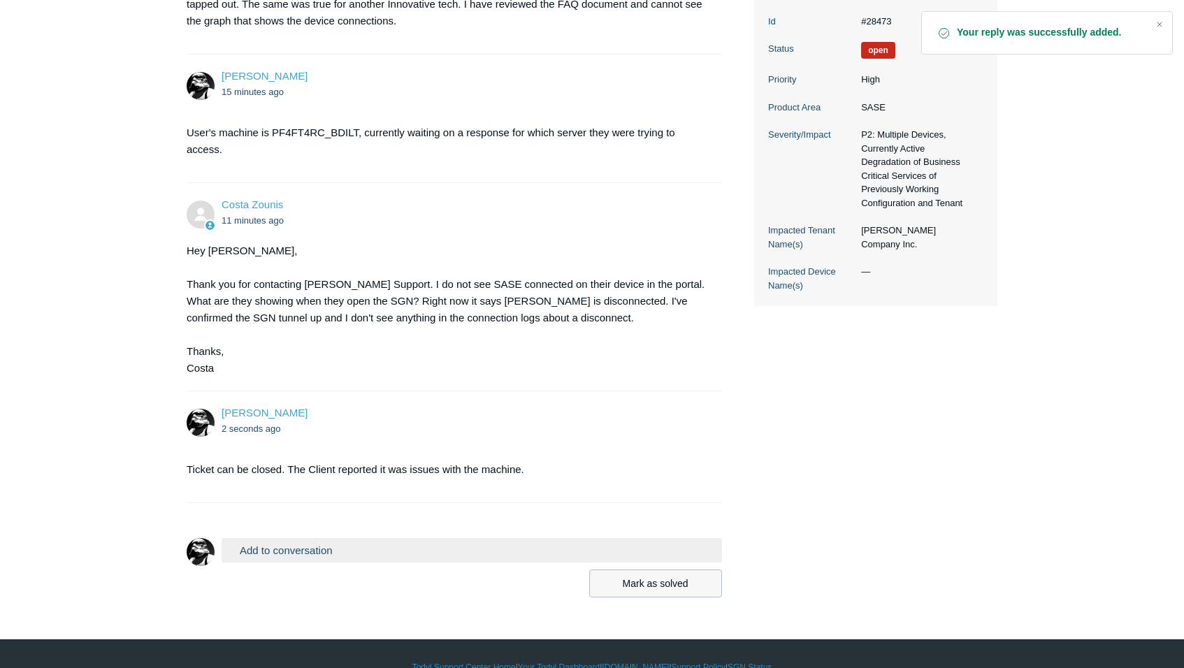
click at [673, 571] on button "Mark as solved" at bounding box center [655, 584] width 133 height 28
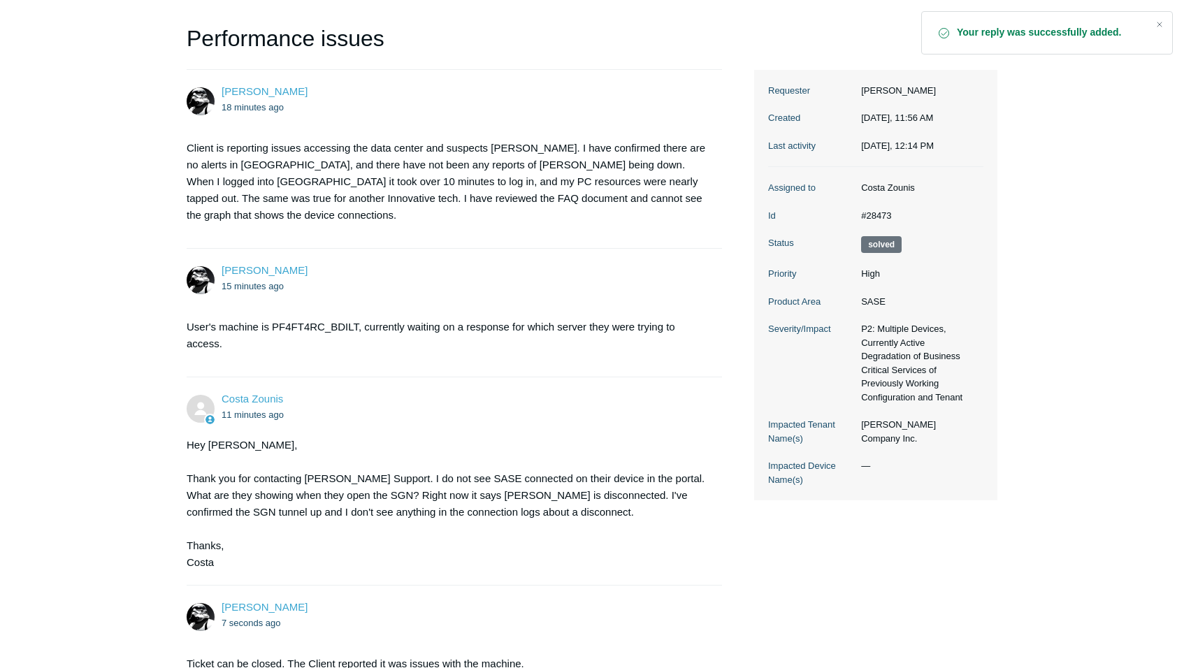
scroll to position [163, 0]
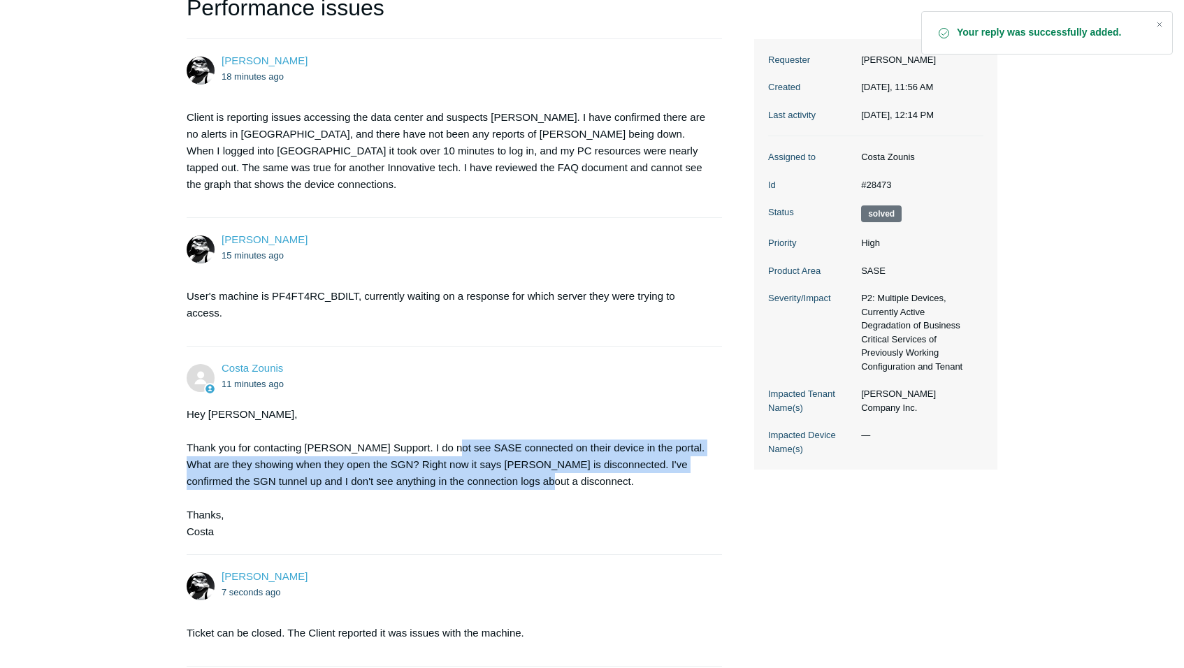
drag, startPoint x: 436, startPoint y: 431, endPoint x: 552, endPoint y: 467, distance: 121.6
click at [552, 467] on div "Hey [PERSON_NAME], Thank you for contacting Todyl Support. I do not see SASE co…" at bounding box center [447, 473] width 521 height 134
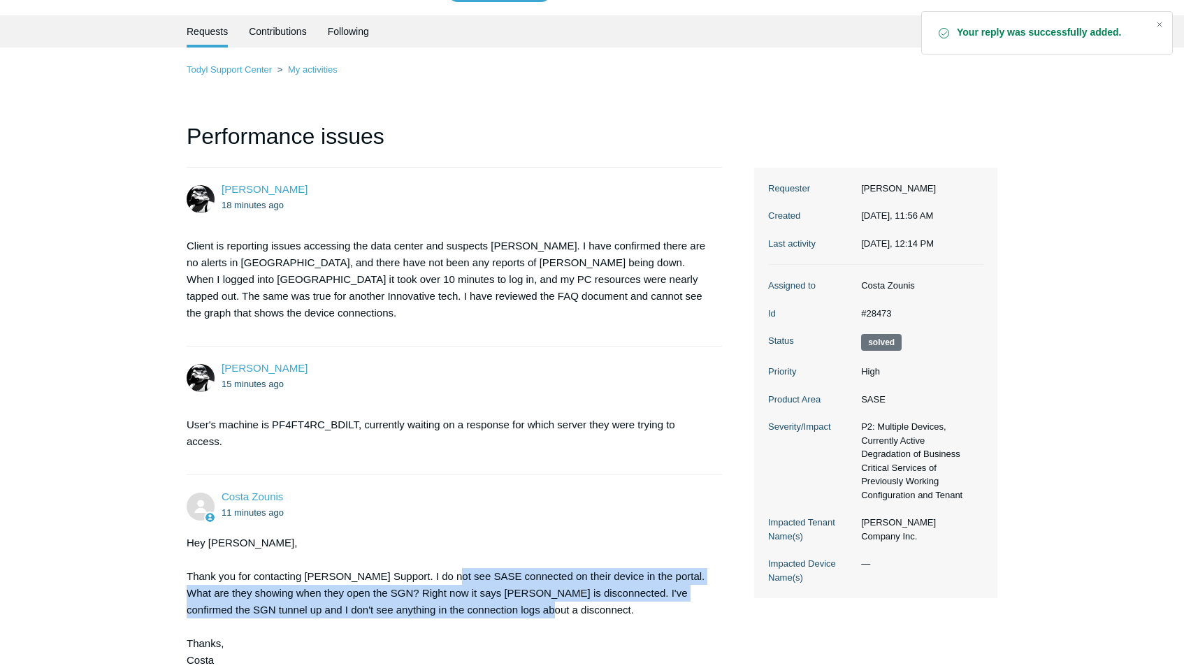
scroll to position [0, 0]
